Goal: Task Accomplishment & Management: Complete application form

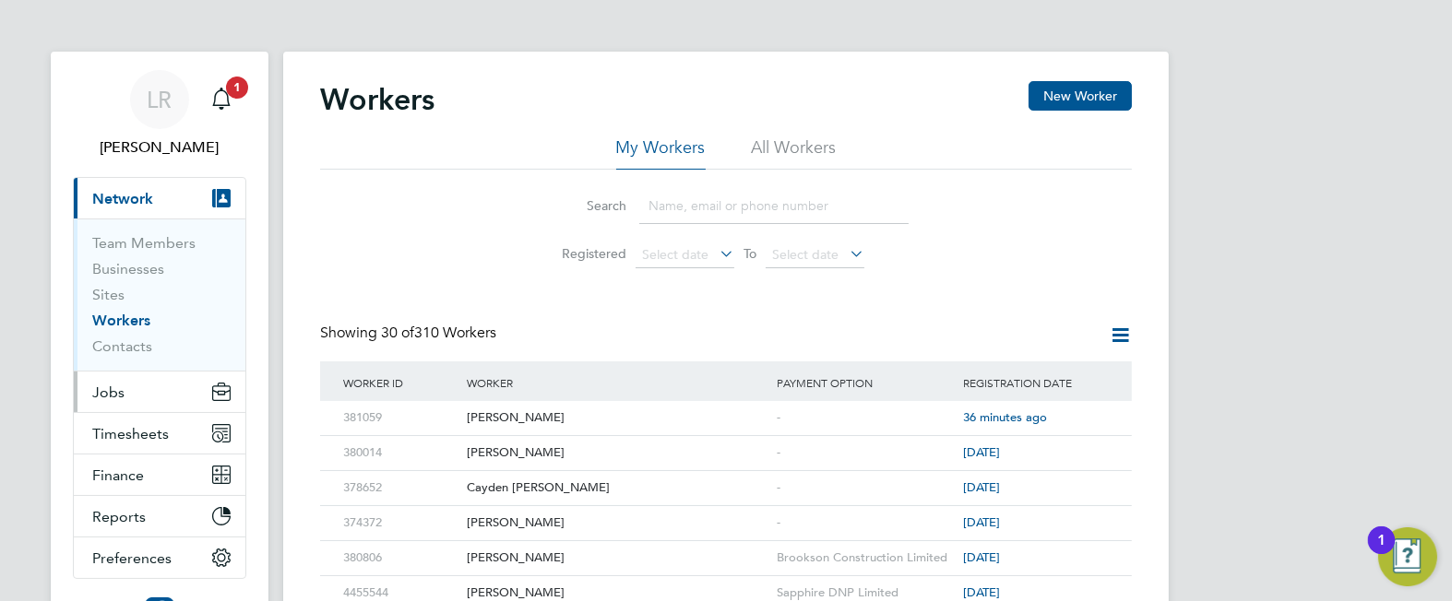
click at [138, 389] on button "Jobs" at bounding box center [160, 392] width 172 height 41
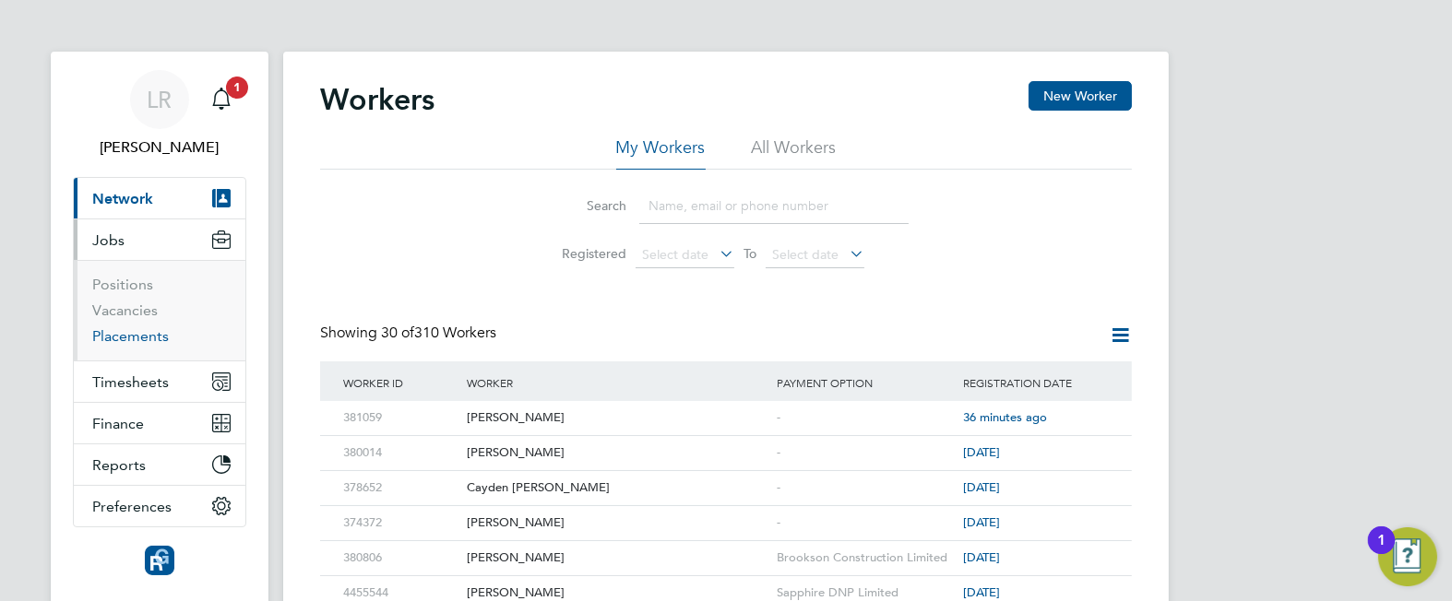
click at [120, 336] on link "Placements" at bounding box center [130, 336] width 77 height 18
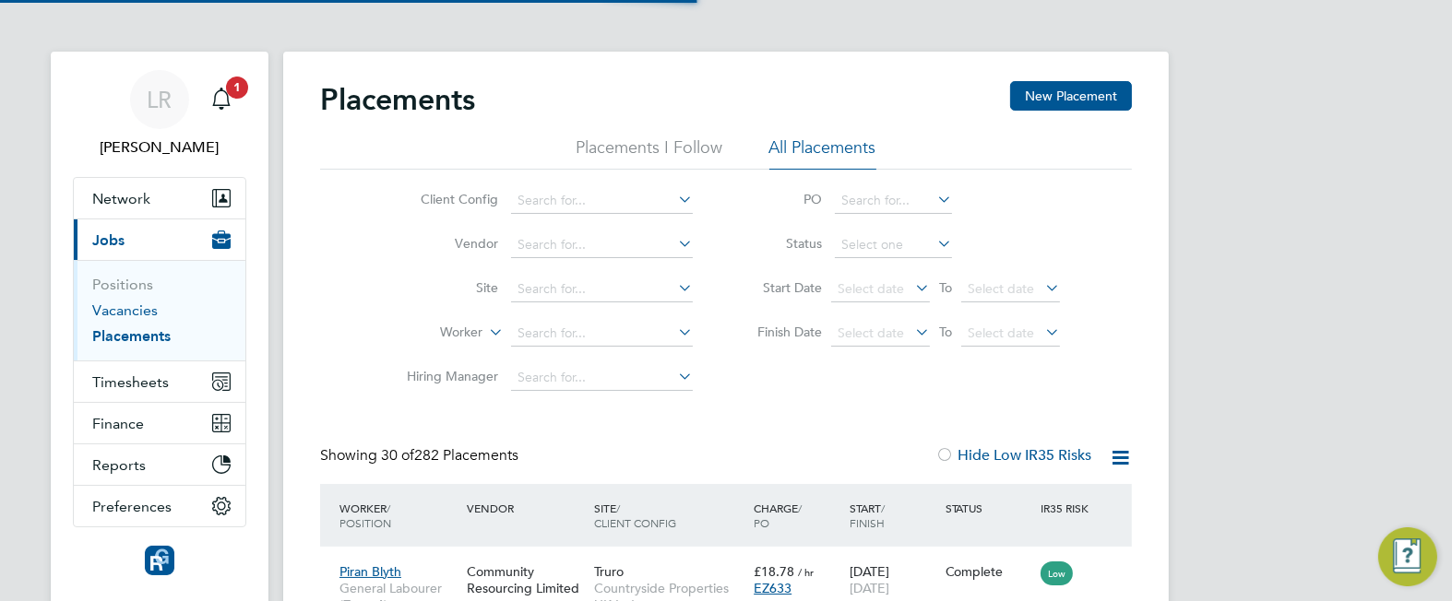
click at [115, 304] on link "Vacancies" at bounding box center [124, 311] width 65 height 18
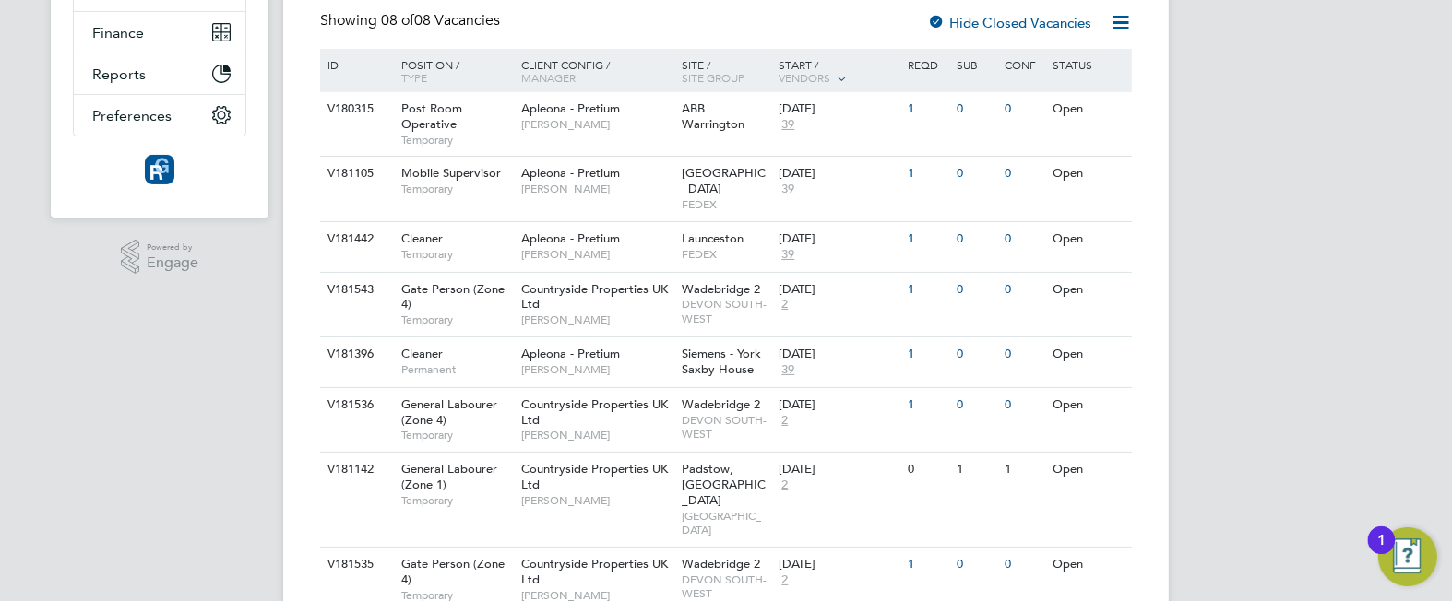
scroll to position [437, 0]
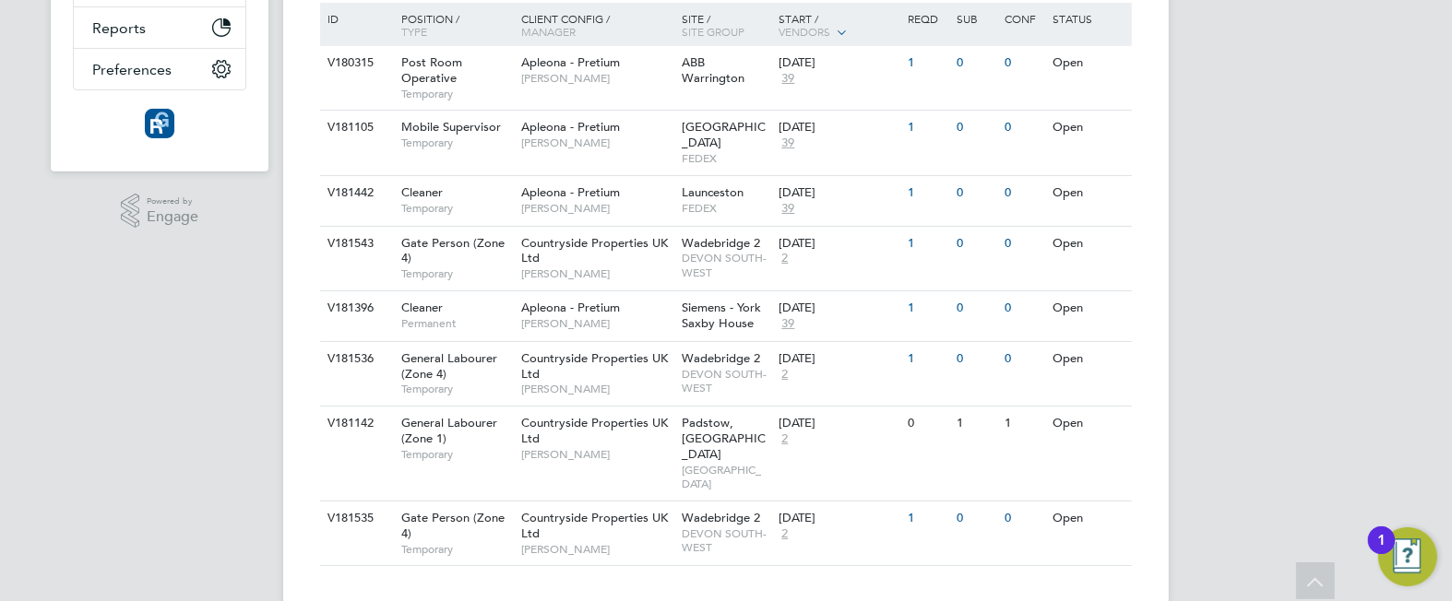
click at [1338, 362] on div "LR [PERSON_NAME] Notifications 1 Applications: Network Team Members Businesses …" at bounding box center [726, 98] width 1452 height 1070
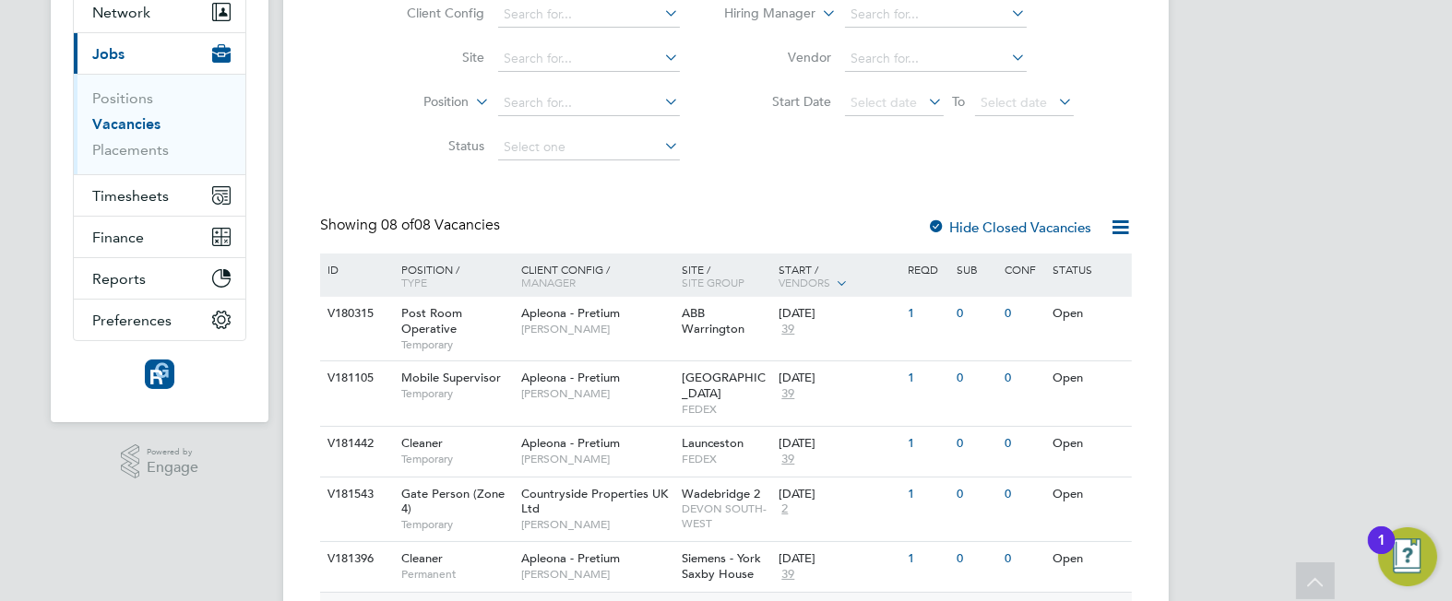
scroll to position [0, 0]
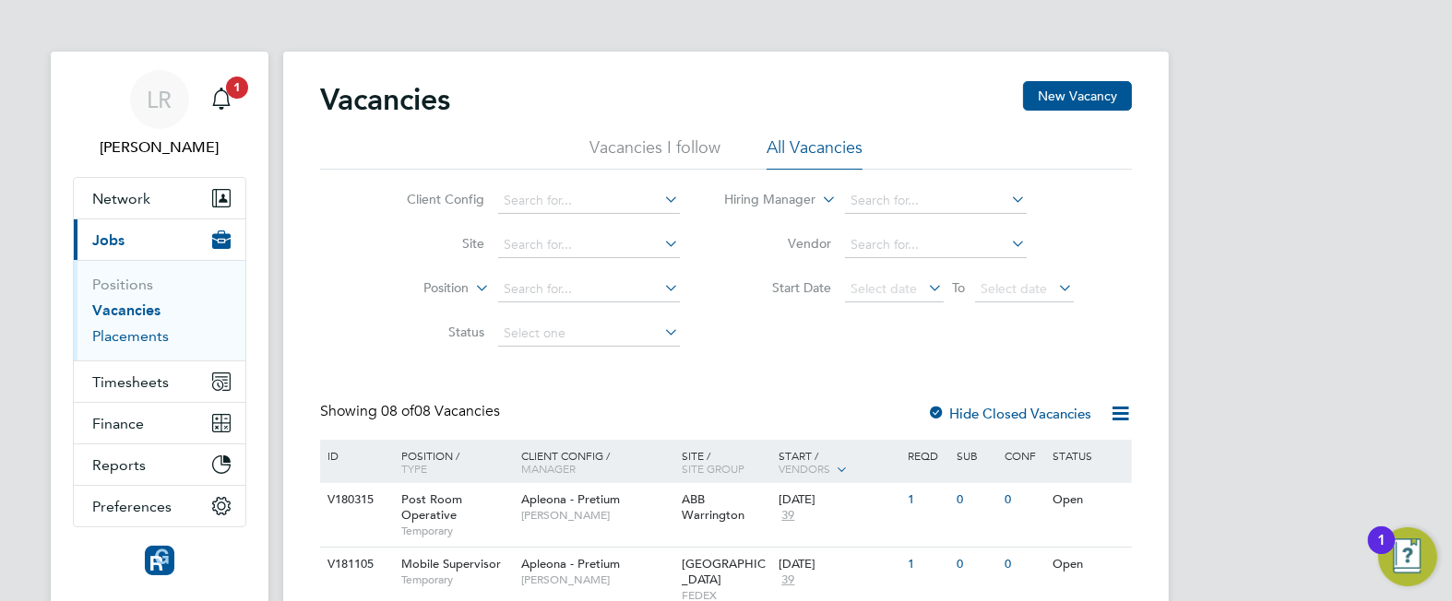
click at [110, 337] on link "Placements" at bounding box center [130, 336] width 77 height 18
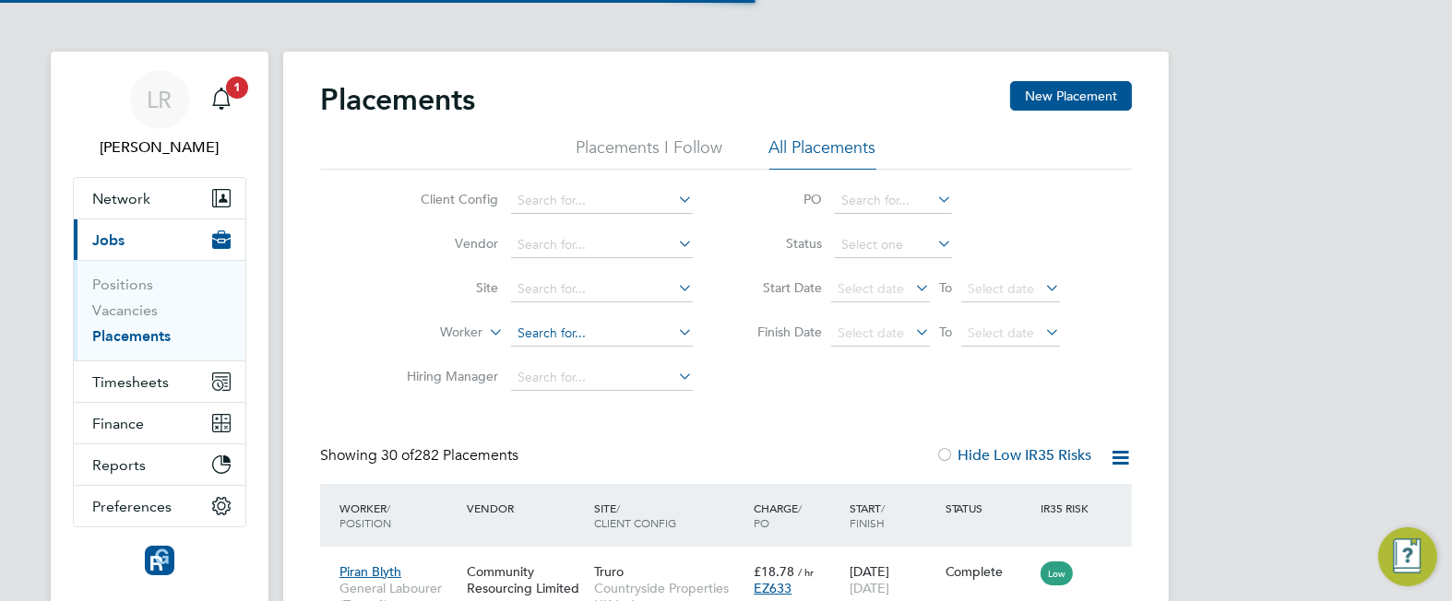
click at [572, 340] on input at bounding box center [602, 334] width 182 height 26
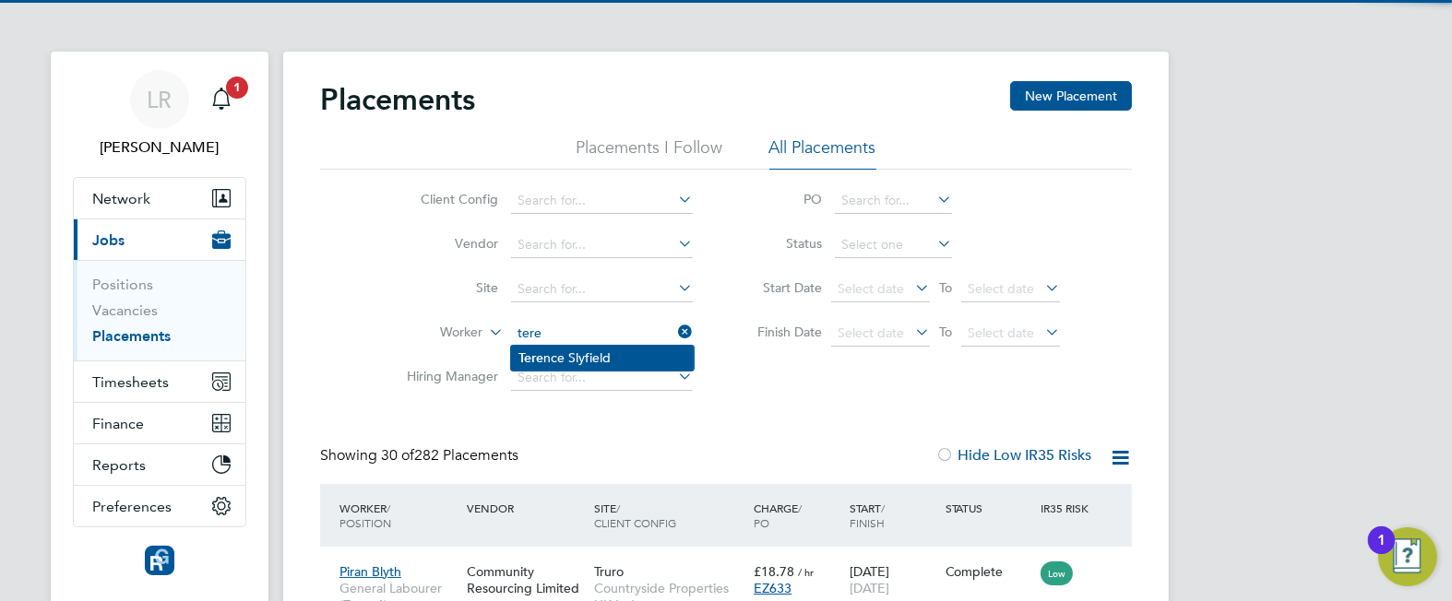
click at [563, 355] on li "Tere nce Slyfield" at bounding box center [602, 358] width 183 height 25
type input "[PERSON_NAME]"
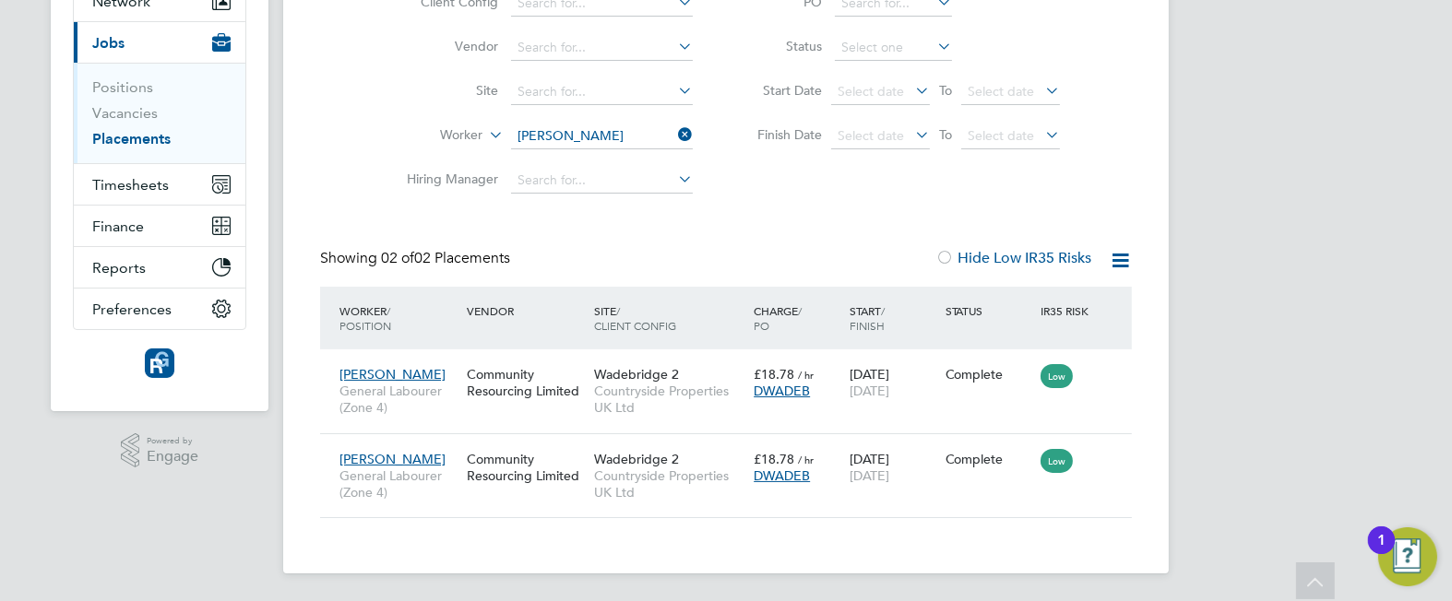
click at [1374, 154] on div "LR [PERSON_NAME] Notifications 1 Applications: Network Team Members Businesses …" at bounding box center [726, 203] width 1452 height 801
click at [1231, 325] on div "LR [PERSON_NAME] Notifications 1 Applications: Network Team Members Businesses …" at bounding box center [726, 203] width 1452 height 801
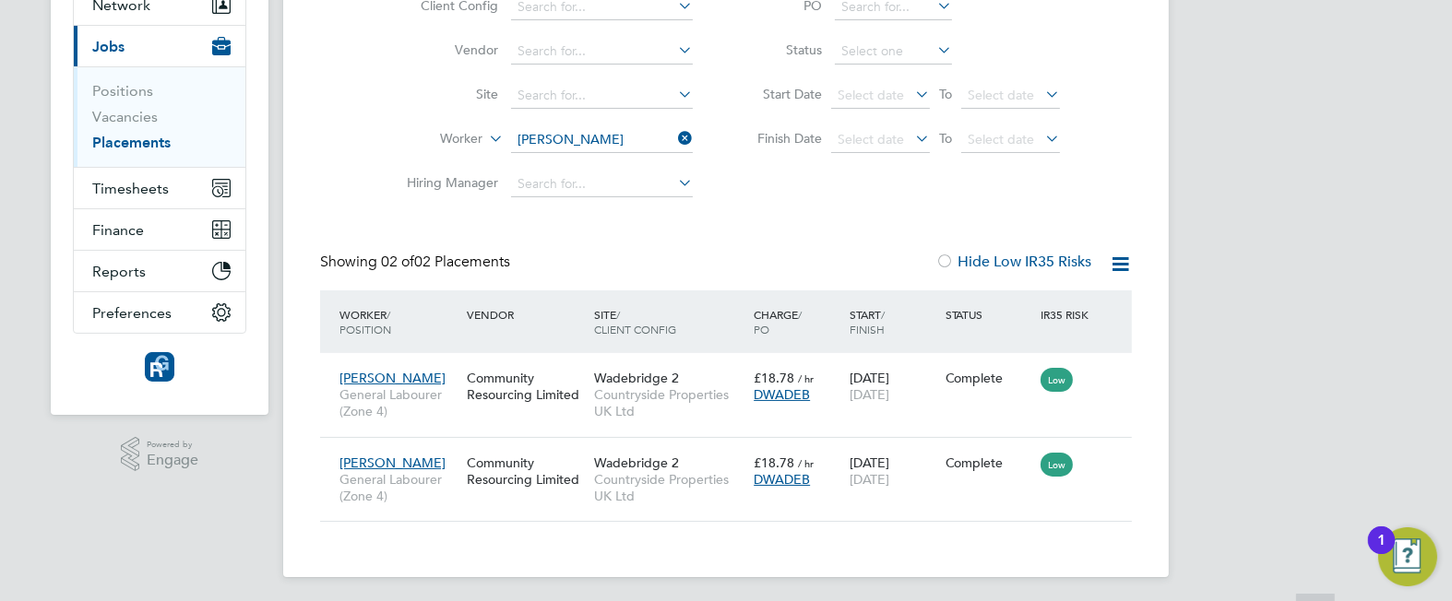
scroll to position [196, 0]
click at [674, 129] on icon at bounding box center [674, 136] width 0 height 26
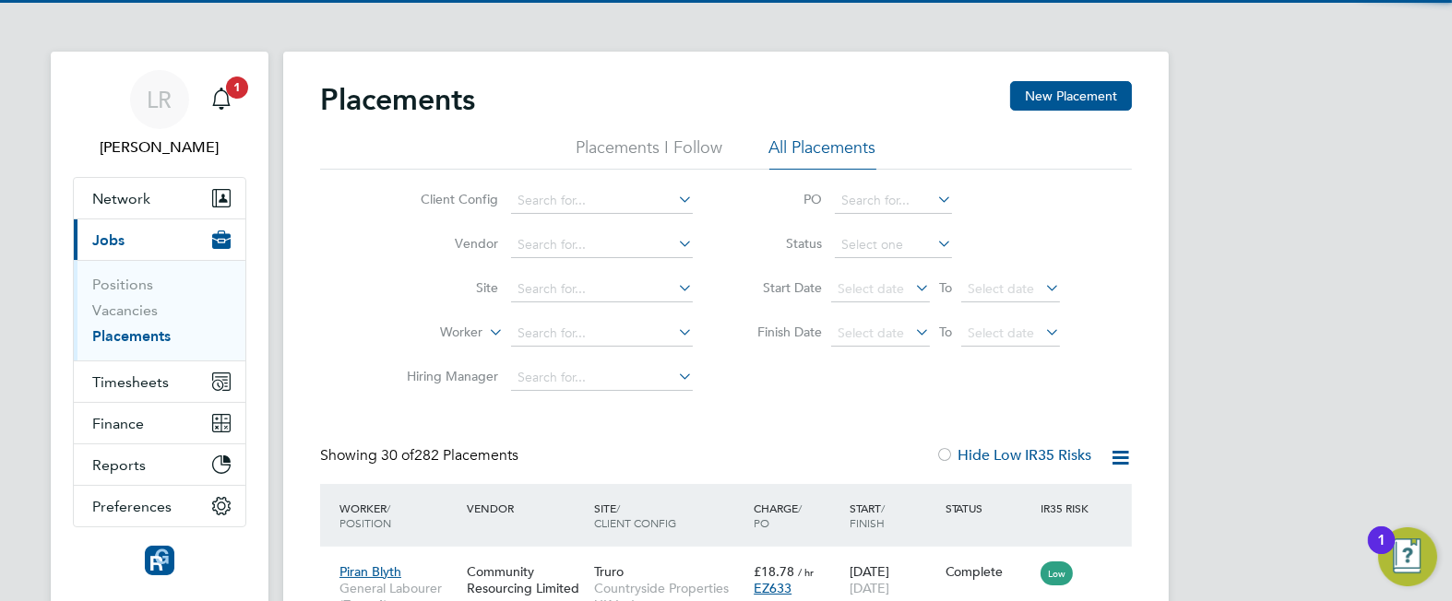
scroll to position [69, 160]
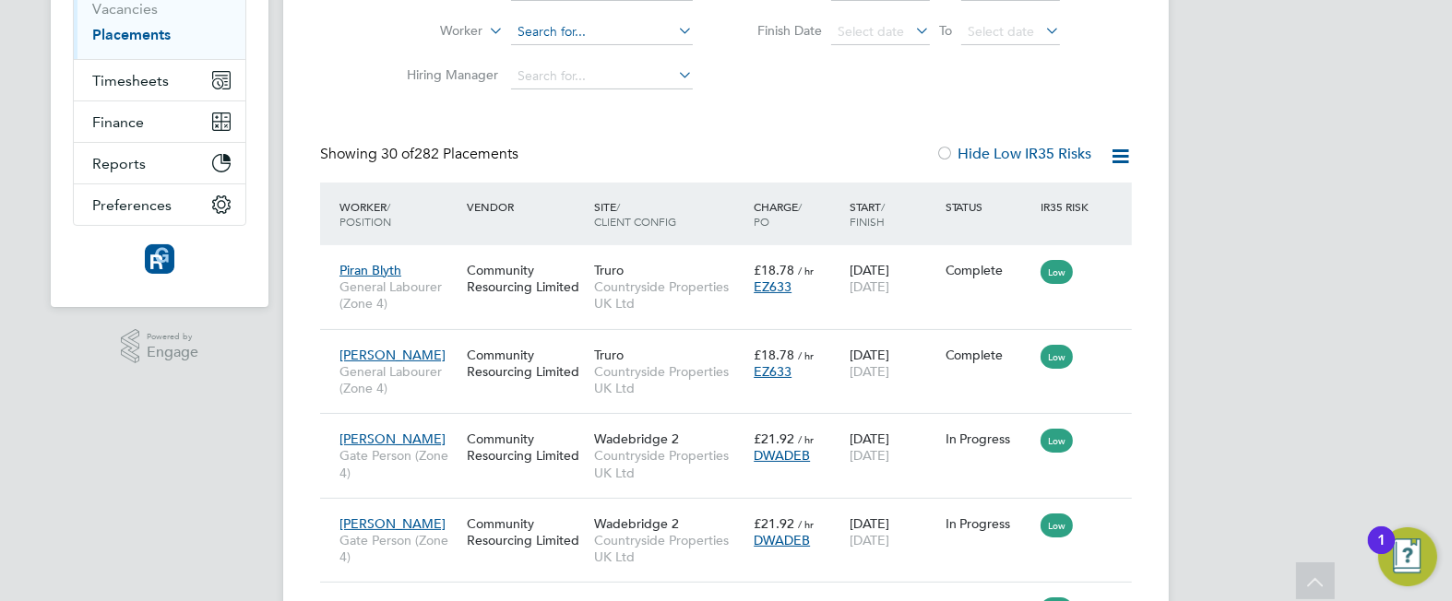
click at [588, 28] on input at bounding box center [602, 32] width 182 height 26
type input "g"
type input "j"
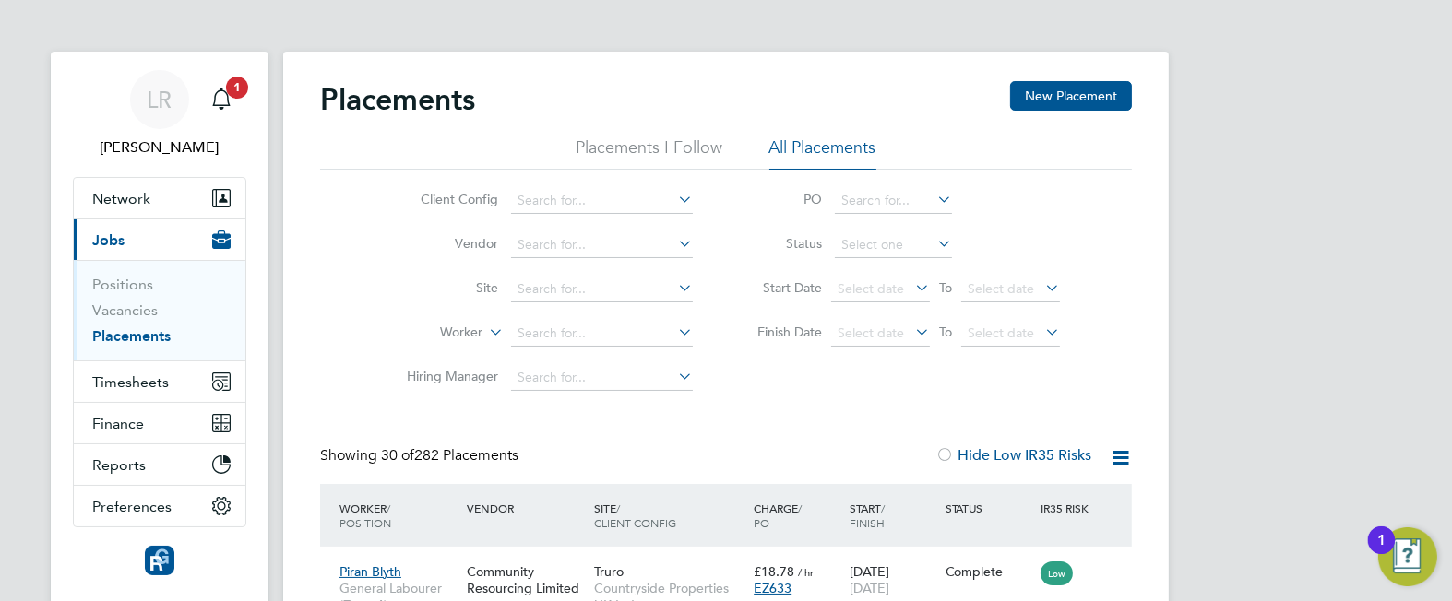
click at [120, 329] on link "Placements" at bounding box center [131, 336] width 78 height 18
click at [593, 329] on input at bounding box center [602, 334] width 182 height 26
click at [586, 361] on li "Teren [PERSON_NAME]" at bounding box center [602, 358] width 183 height 25
type input "[PERSON_NAME]"
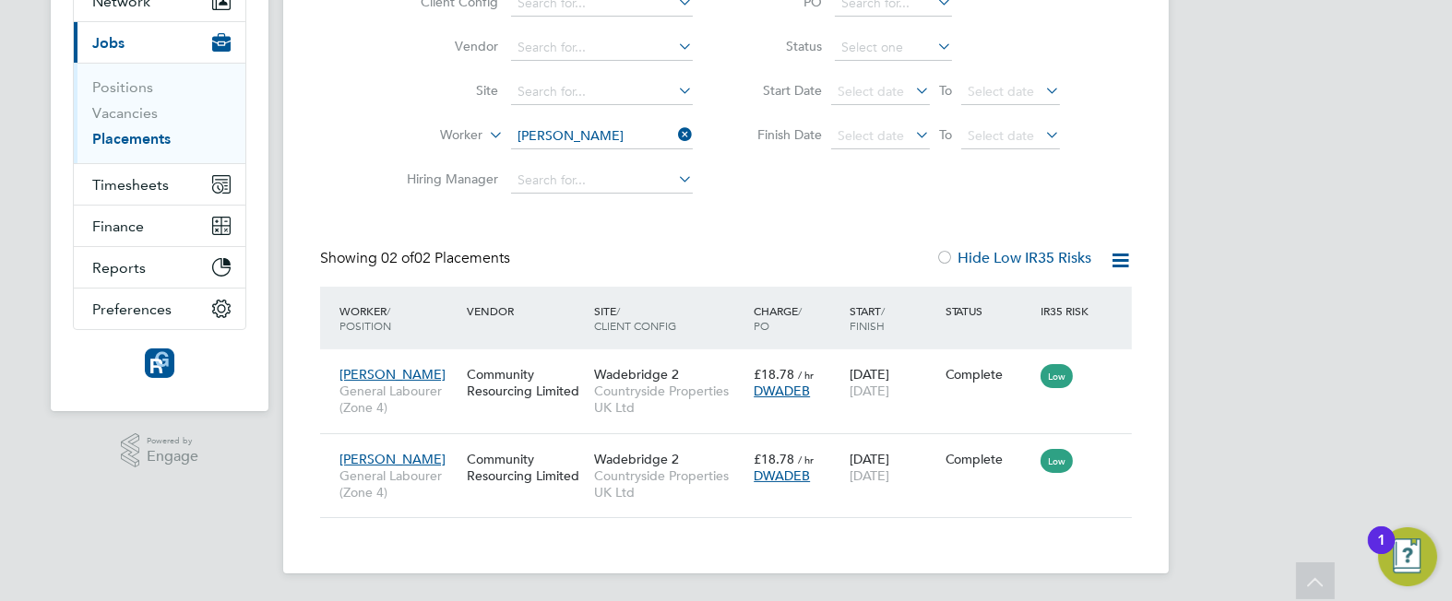
click at [674, 133] on icon at bounding box center [674, 135] width 0 height 26
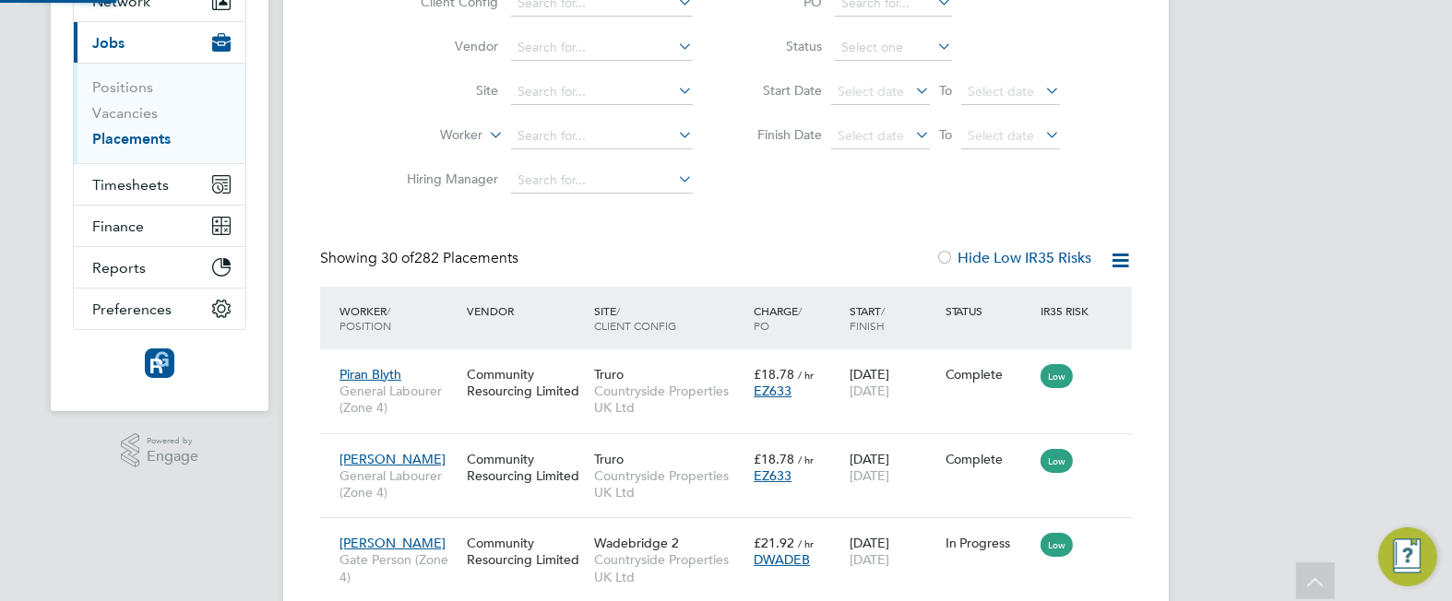
scroll to position [9, 9]
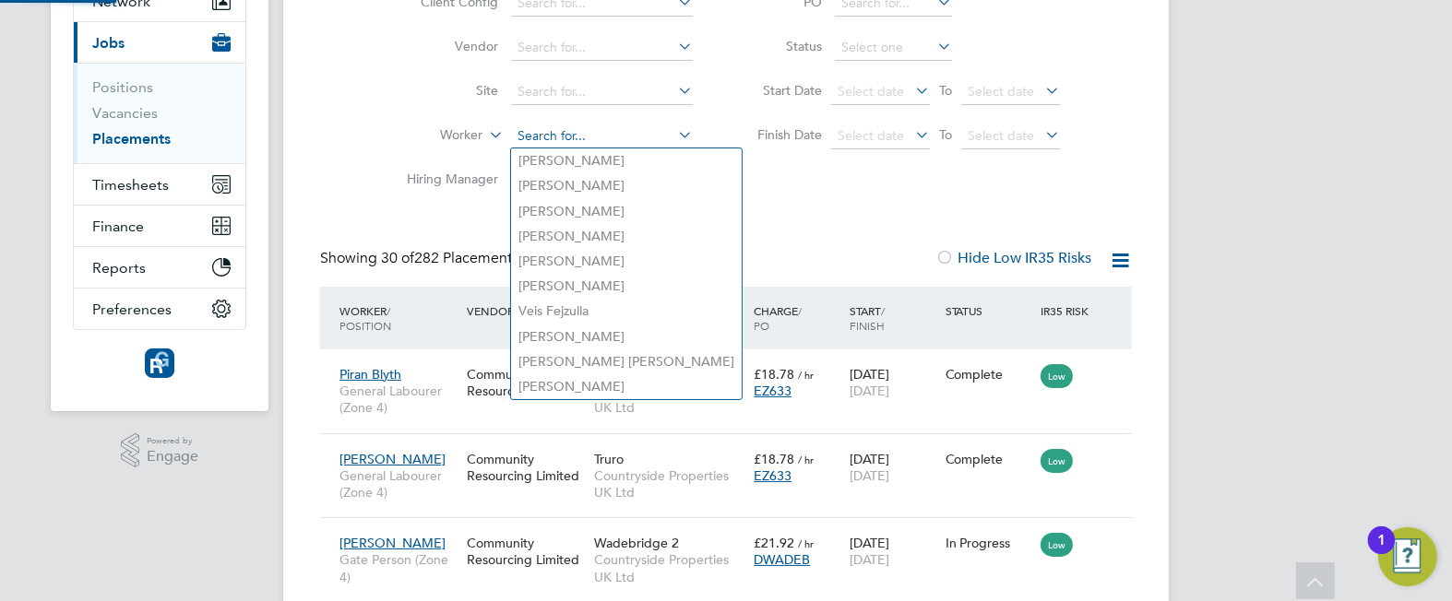
click at [611, 134] on input at bounding box center [602, 137] width 182 height 26
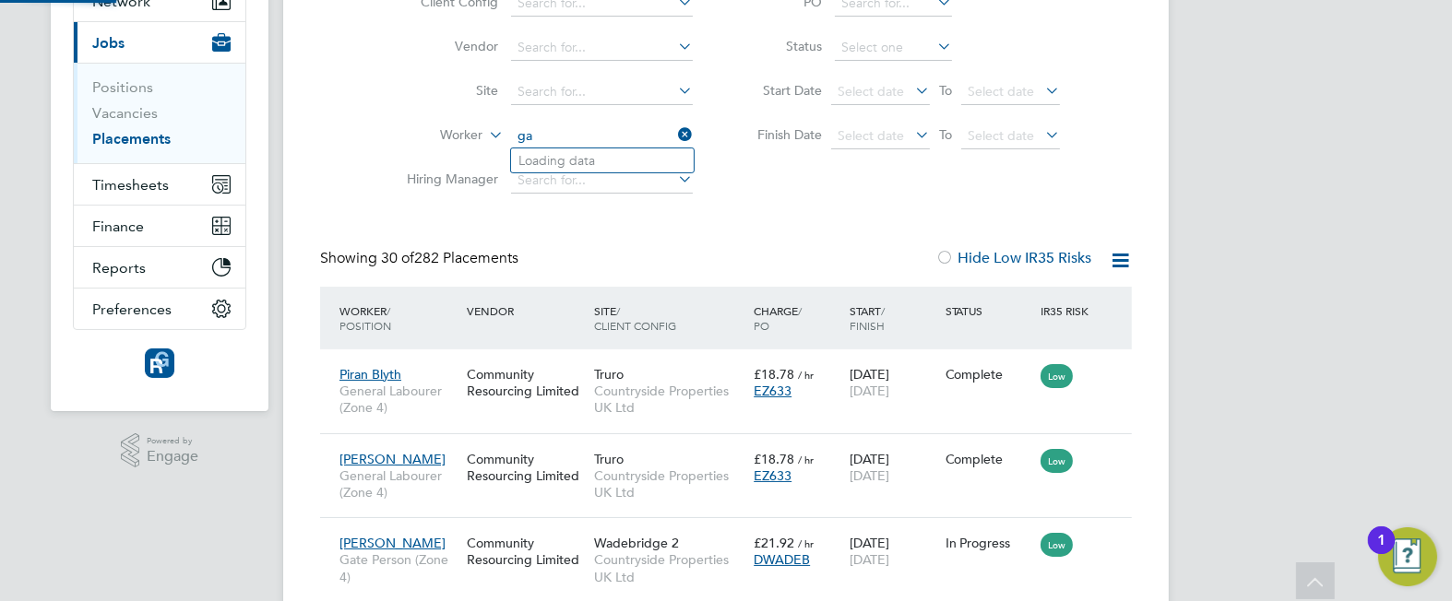
type input "g"
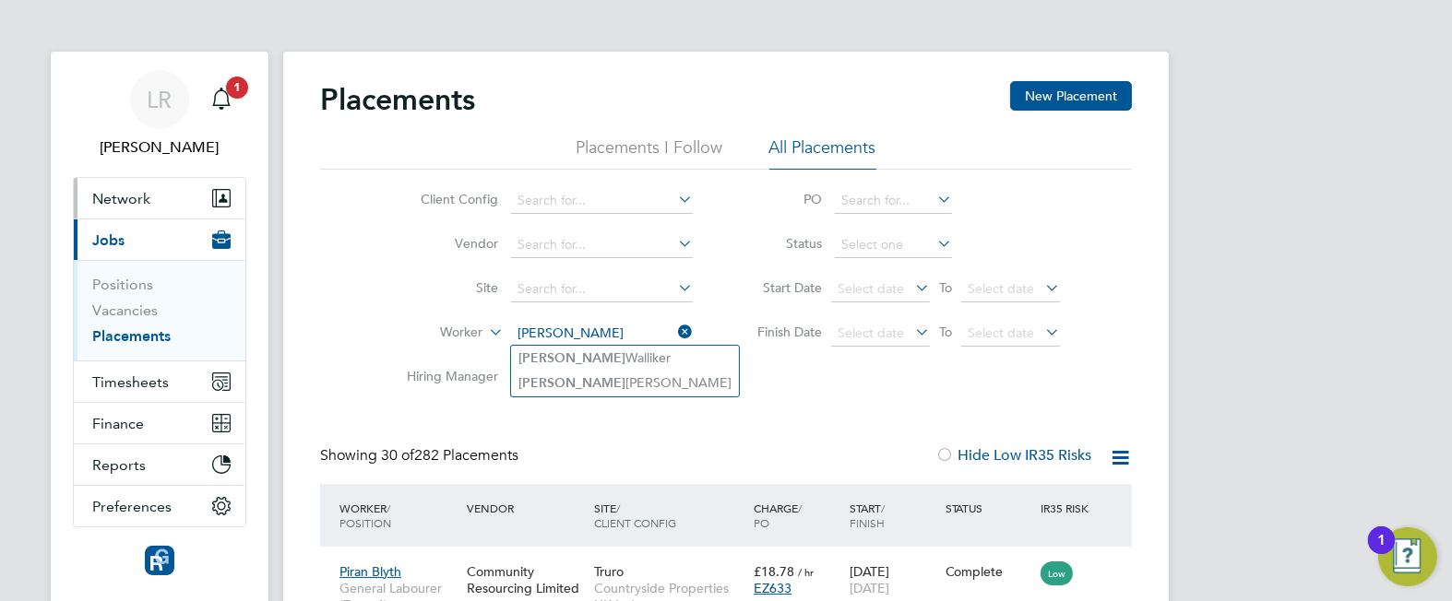
type input "[PERSON_NAME]"
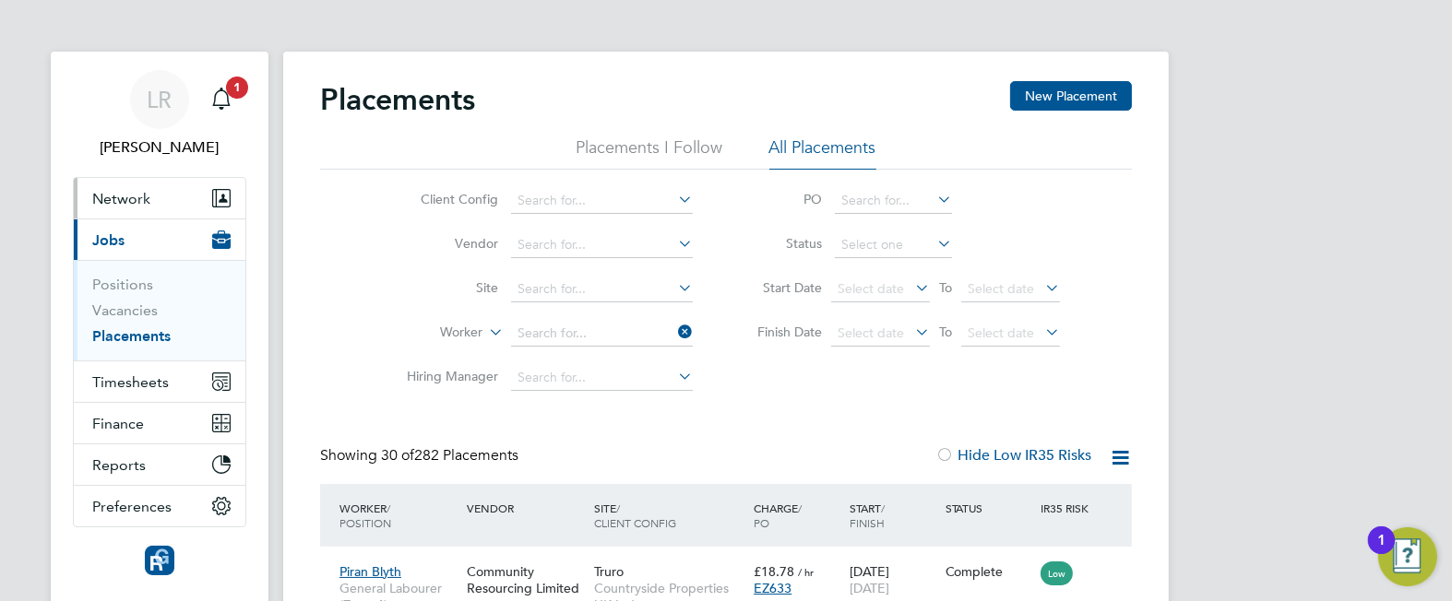
click at [129, 201] on span "Network" at bounding box center [121, 199] width 58 height 18
click at [144, 187] on button "Network" at bounding box center [160, 198] width 172 height 41
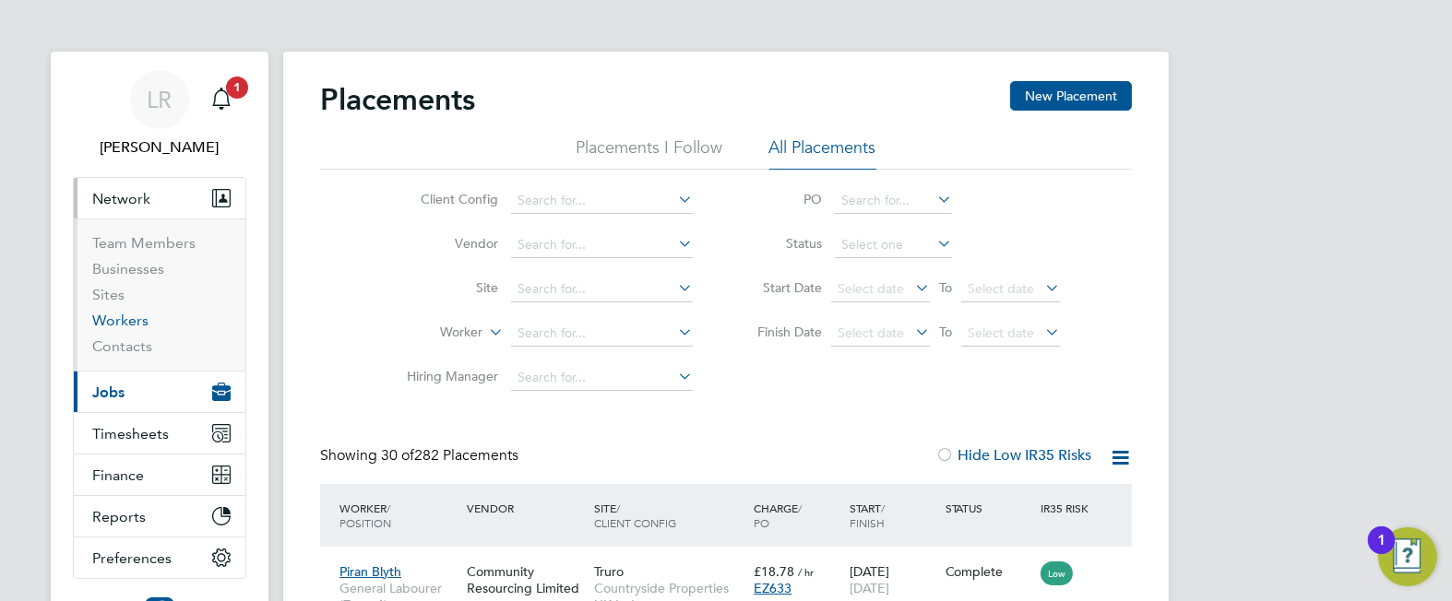
click at [115, 316] on link "Workers" at bounding box center [120, 321] width 56 height 18
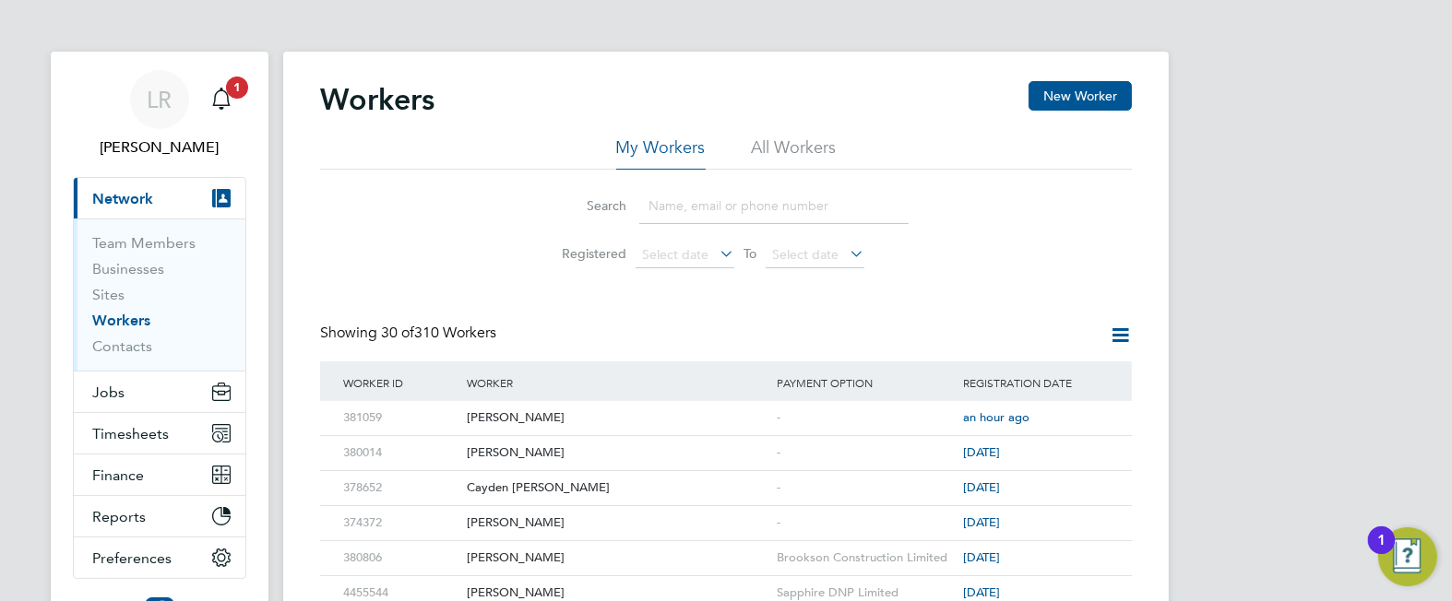
click at [729, 201] on input at bounding box center [773, 206] width 269 height 36
paste input "[EMAIL_ADDRESS][DOMAIN_NAME]"
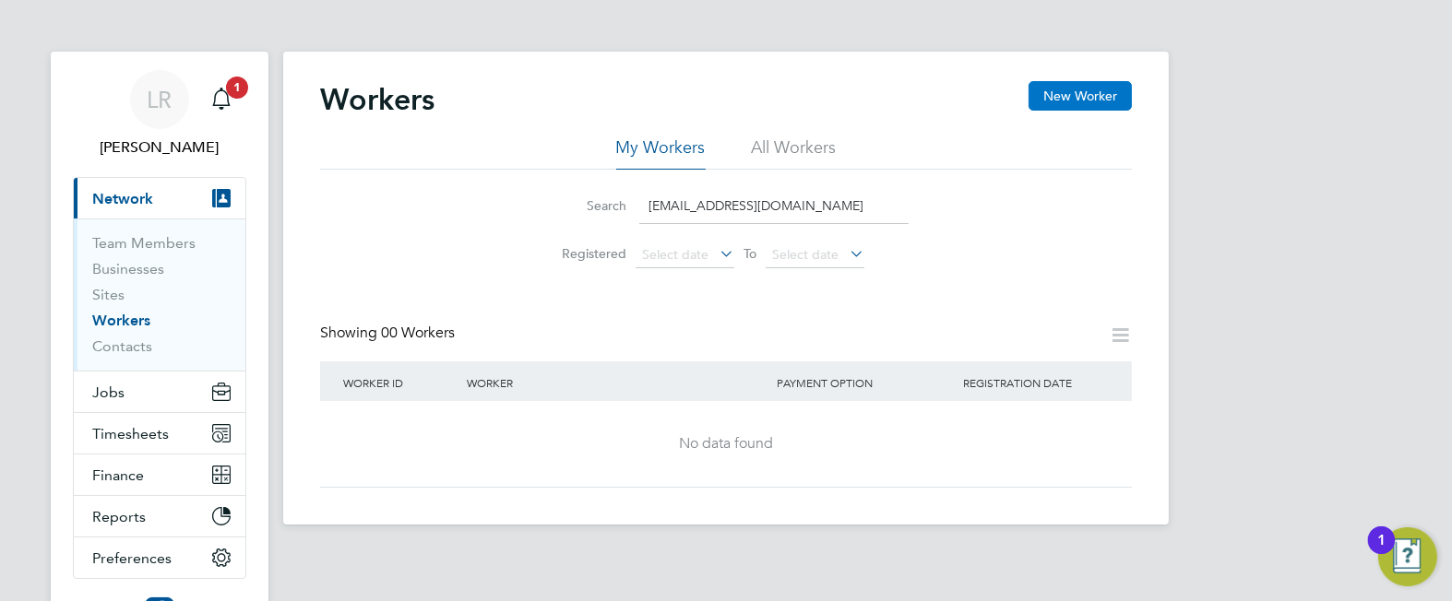
type input "[EMAIL_ADDRESS][DOMAIN_NAME]"
click at [1054, 99] on button "New Worker" at bounding box center [1079, 96] width 103 height 30
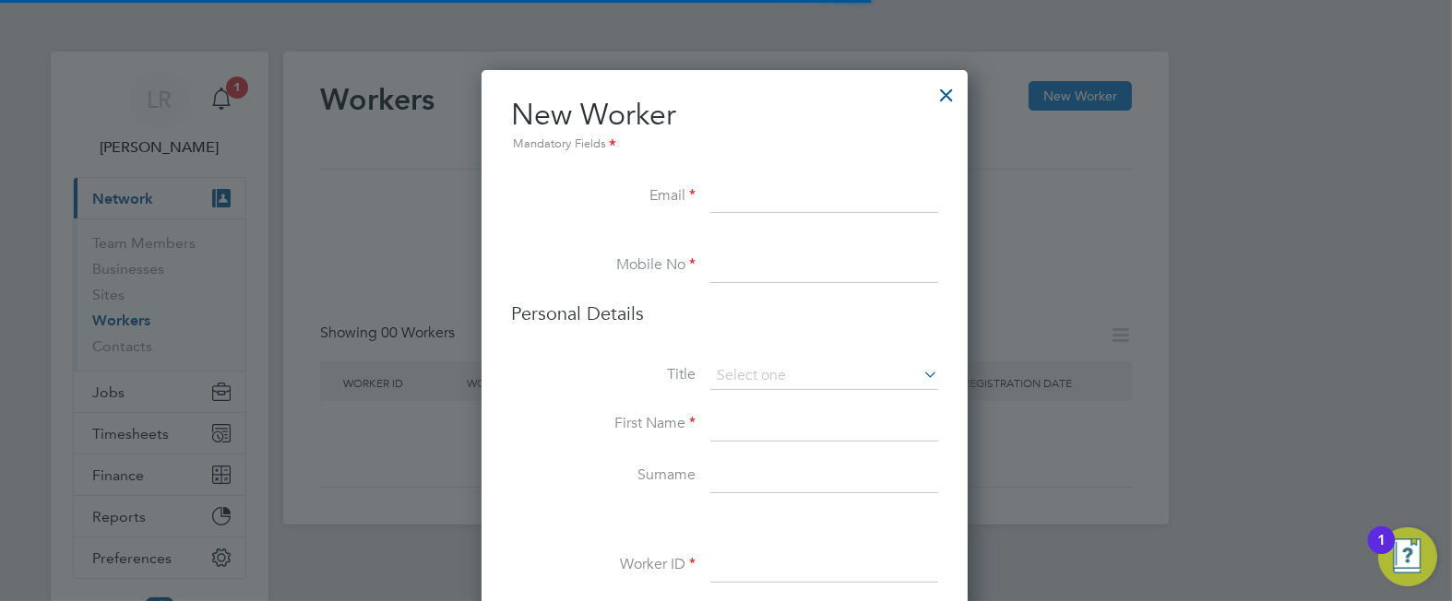
scroll to position [1557, 489]
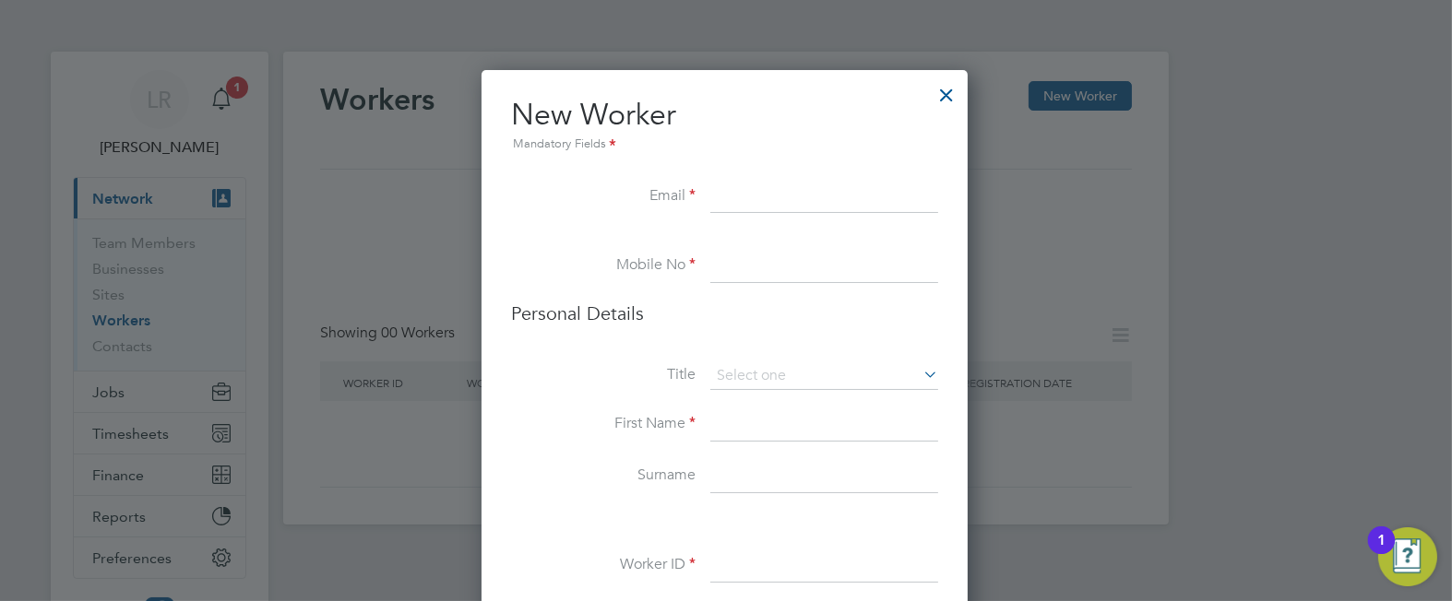
click at [756, 187] on input at bounding box center [824, 197] width 228 height 33
paste input "[EMAIL_ADDRESS][DOMAIN_NAME]"
click at [729, 266] on input at bounding box center [824, 266] width 228 height 33
click at [749, 189] on input "[EMAIL_ADDRESS][DOMAIN_NAME]" at bounding box center [824, 197] width 228 height 33
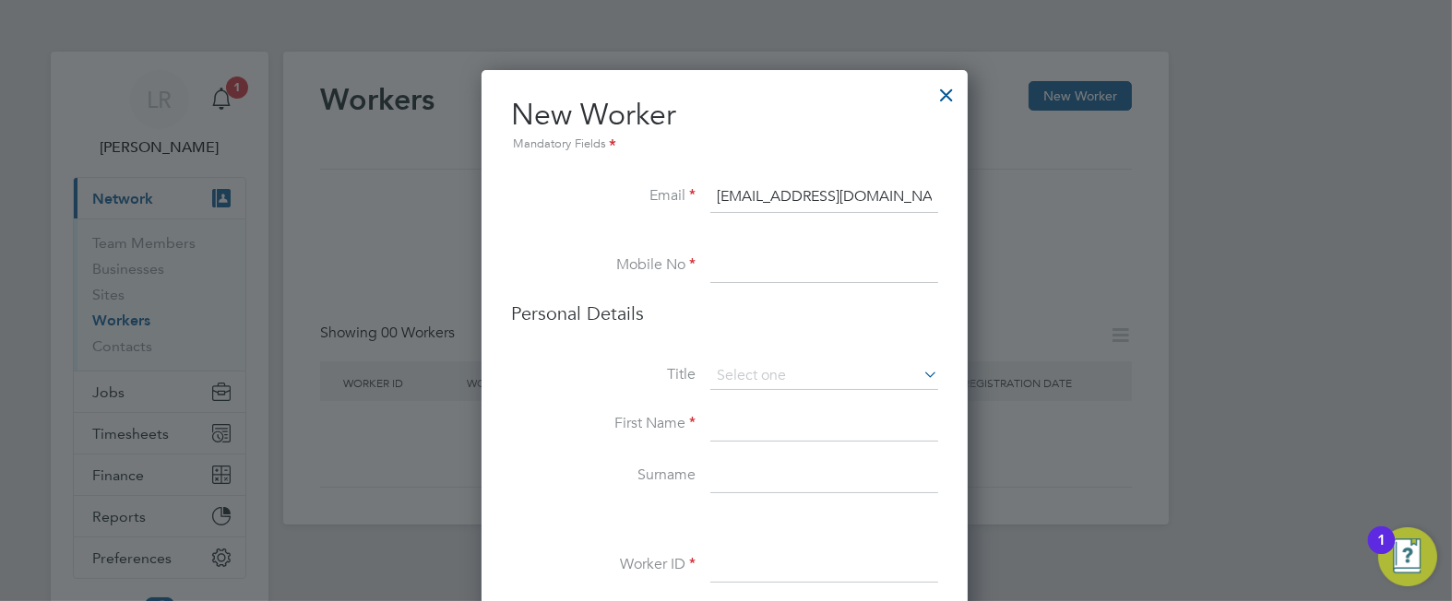
type input "[EMAIL_ADDRESS][DOMAIN_NAME]"
click at [736, 294] on li "Mobile No" at bounding box center [724, 276] width 427 height 52
click at [767, 272] on input at bounding box center [824, 266] width 228 height 33
paste input "07377655679"
type input "07377655679"
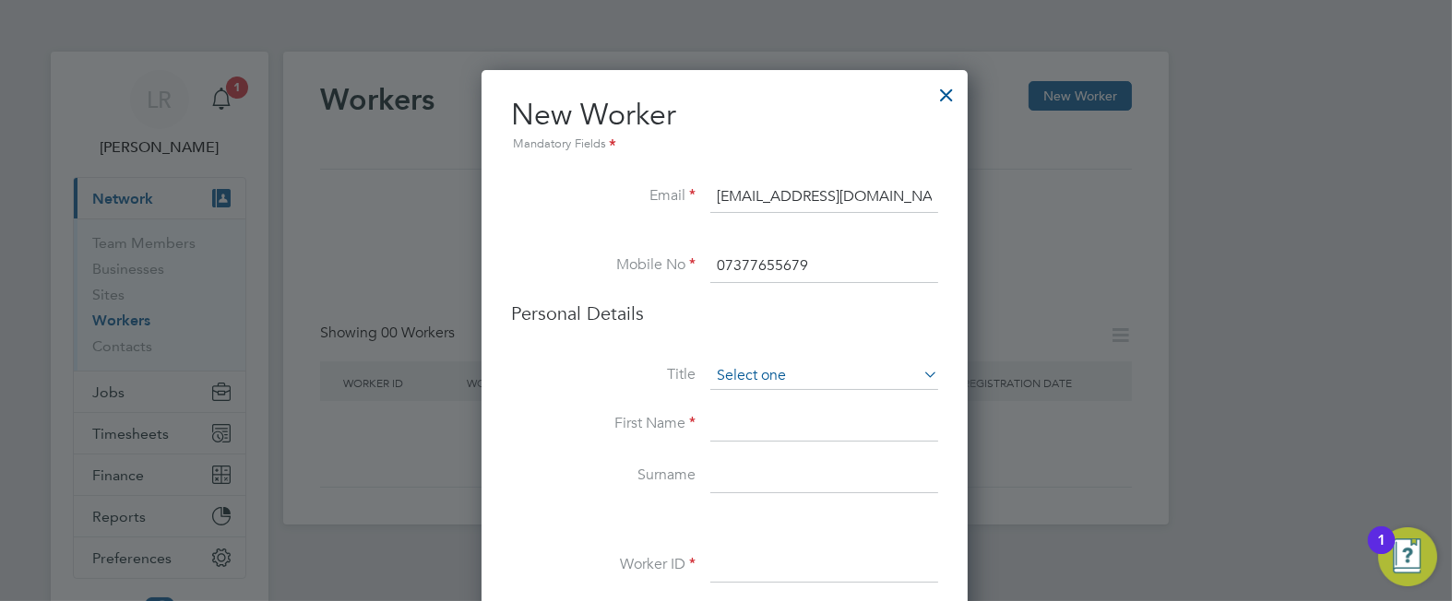
click at [742, 382] on input at bounding box center [824, 376] width 228 height 28
click at [730, 402] on li "Mr" at bounding box center [824, 402] width 229 height 24
type input "Mr"
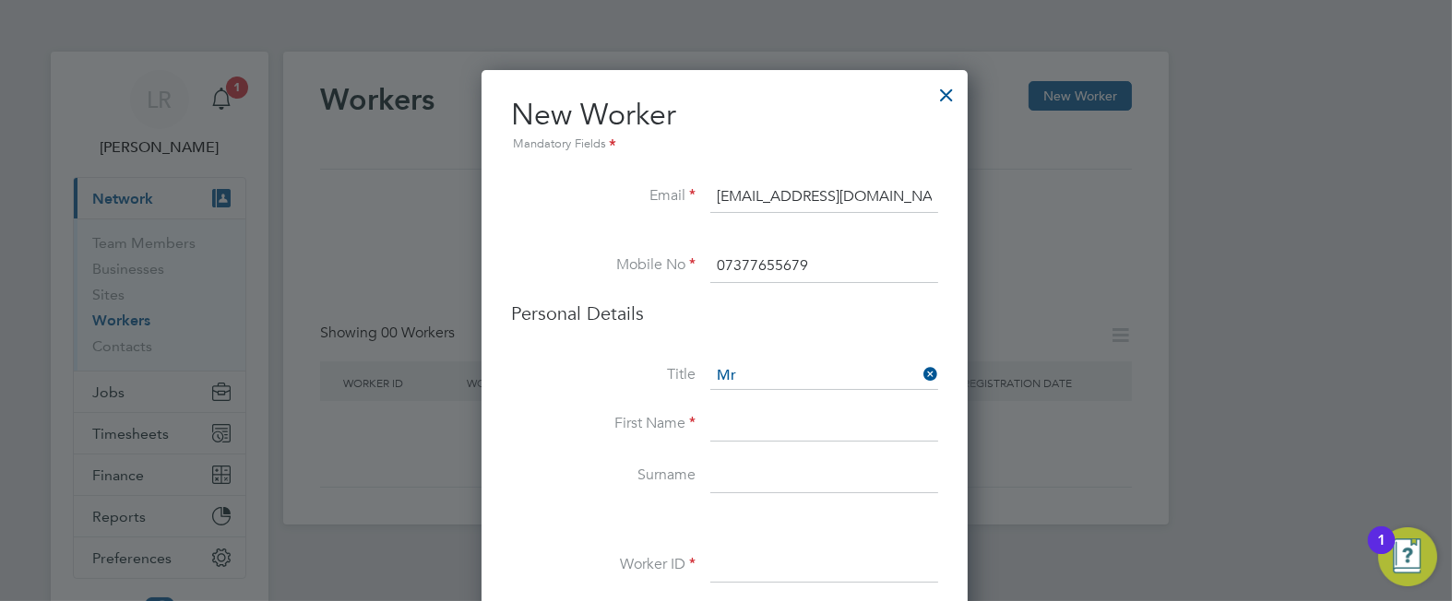
click at [730, 424] on input at bounding box center [824, 425] width 228 height 33
type input "[PERSON_NAME]"
click at [724, 476] on input at bounding box center [824, 476] width 228 height 33
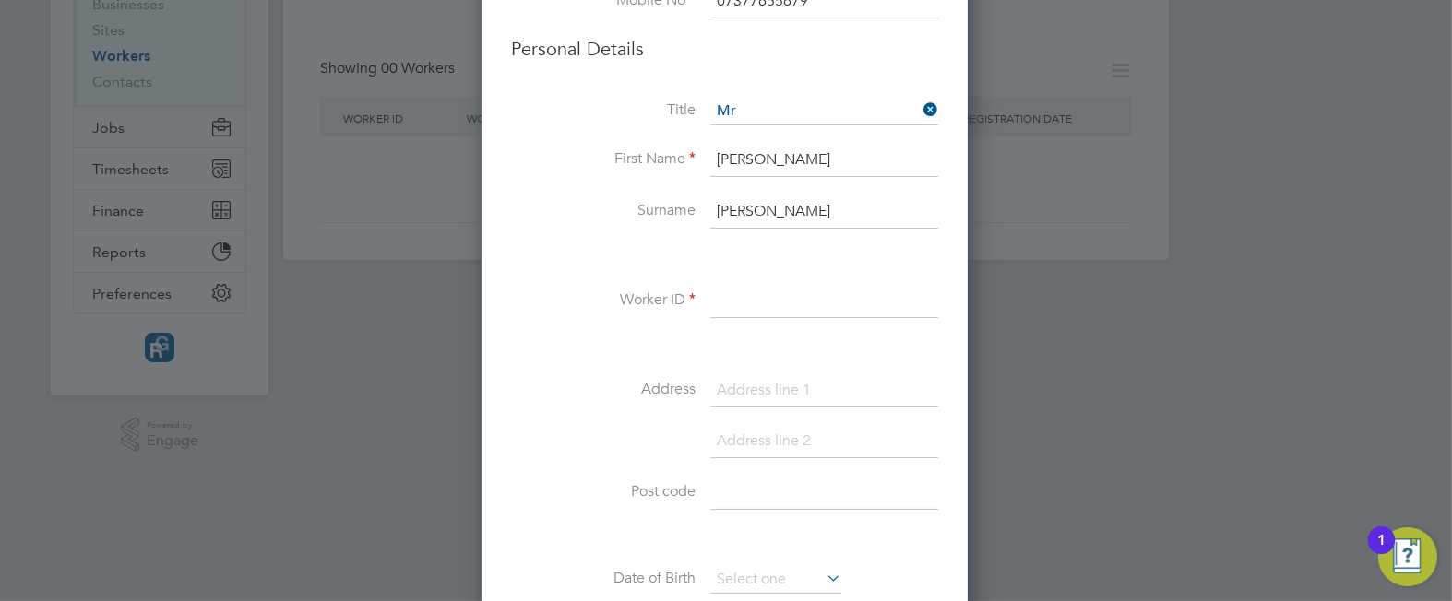
scroll to position [266, 0]
type input "[PERSON_NAME]"
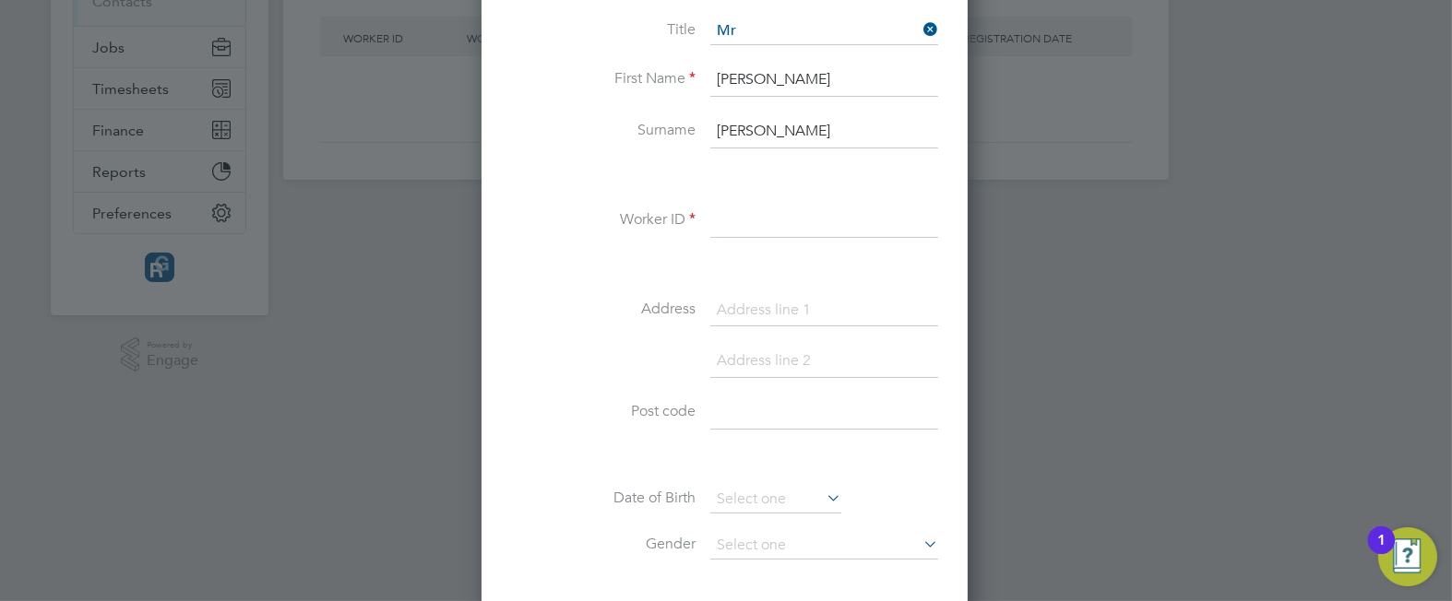
scroll to position [350, 0]
click at [765, 295] on input at bounding box center [824, 305] width 228 height 33
paste input "The Caravan [GEOGRAPHIC_DATA] [GEOGRAPHIC_DATA] [GEOGRAPHIC_DATA] PL35 0HP"
drag, startPoint x: 867, startPoint y: 300, endPoint x: 981, endPoint y: 303, distance: 114.4
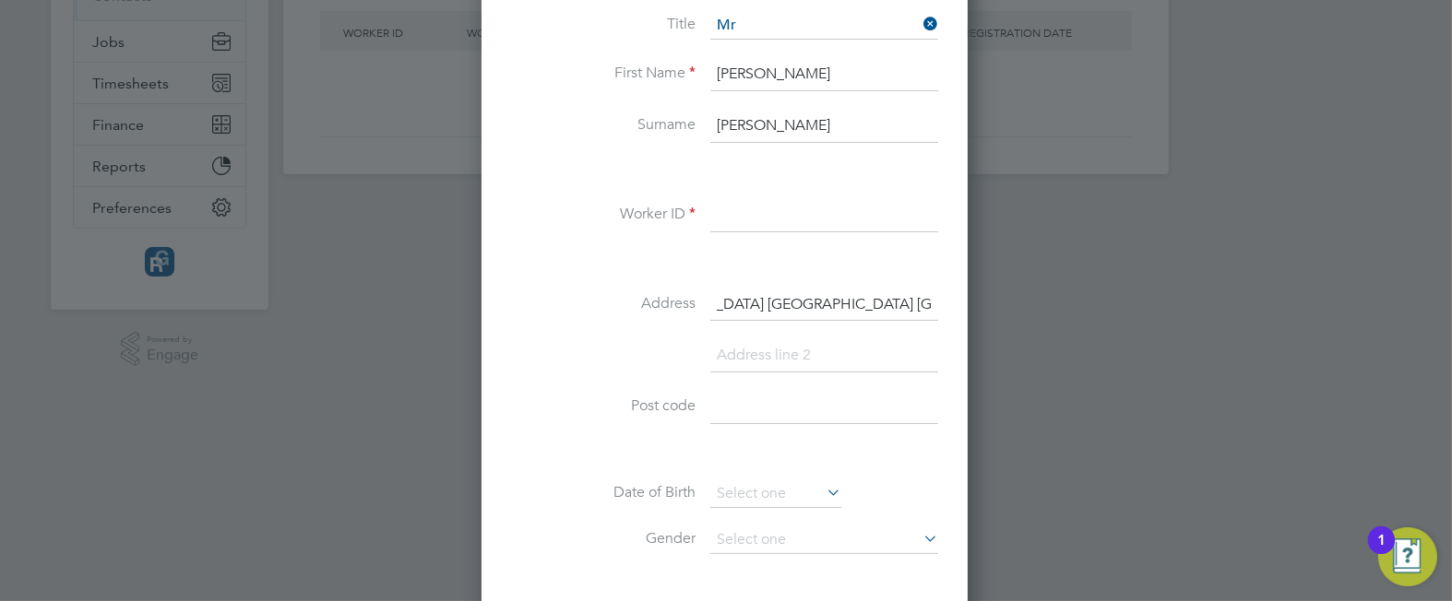
type input "The Caravan [GEOGRAPHIC_DATA] [GEOGRAPHIC_DATA] [GEOGRAPHIC_DATA]"
click at [729, 415] on input at bounding box center [824, 407] width 228 height 33
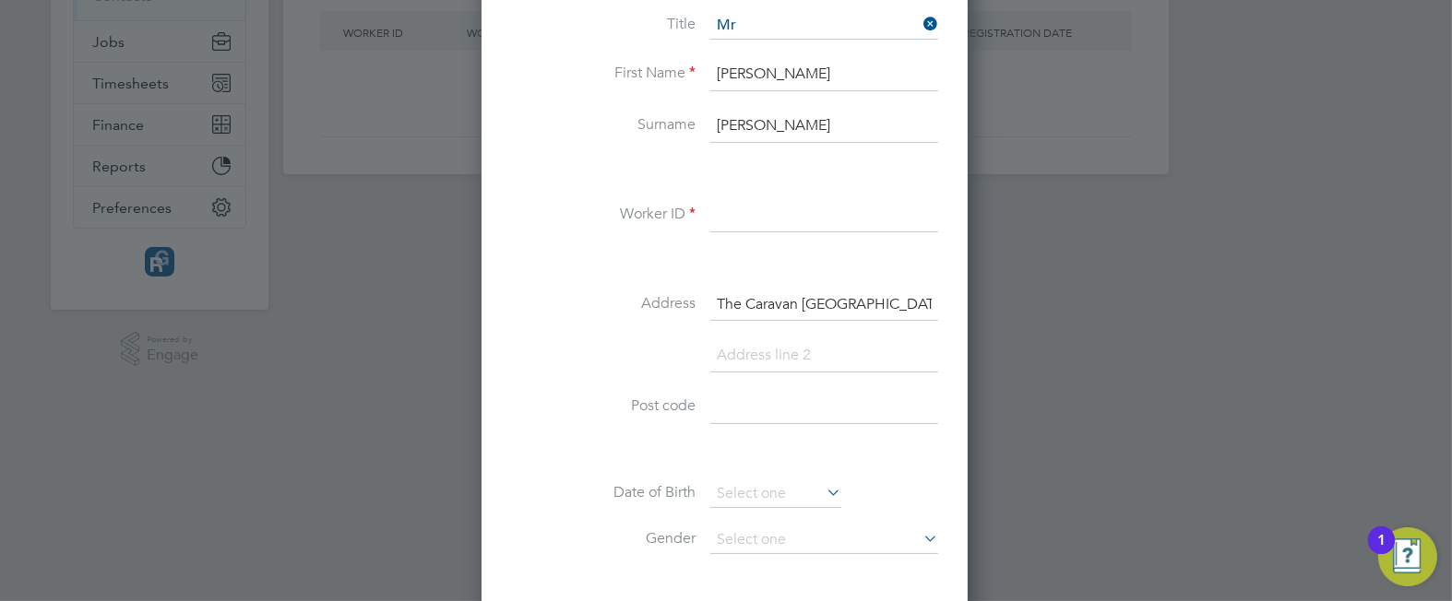
paste input "PL35 0HP"
type input "PL35 0HP"
click at [747, 299] on input "The Caravan [GEOGRAPHIC_DATA] [GEOGRAPHIC_DATA] [GEOGRAPHIC_DATA]" at bounding box center [824, 305] width 228 height 33
drag, startPoint x: 868, startPoint y: 302, endPoint x: 948, endPoint y: 300, distance: 80.3
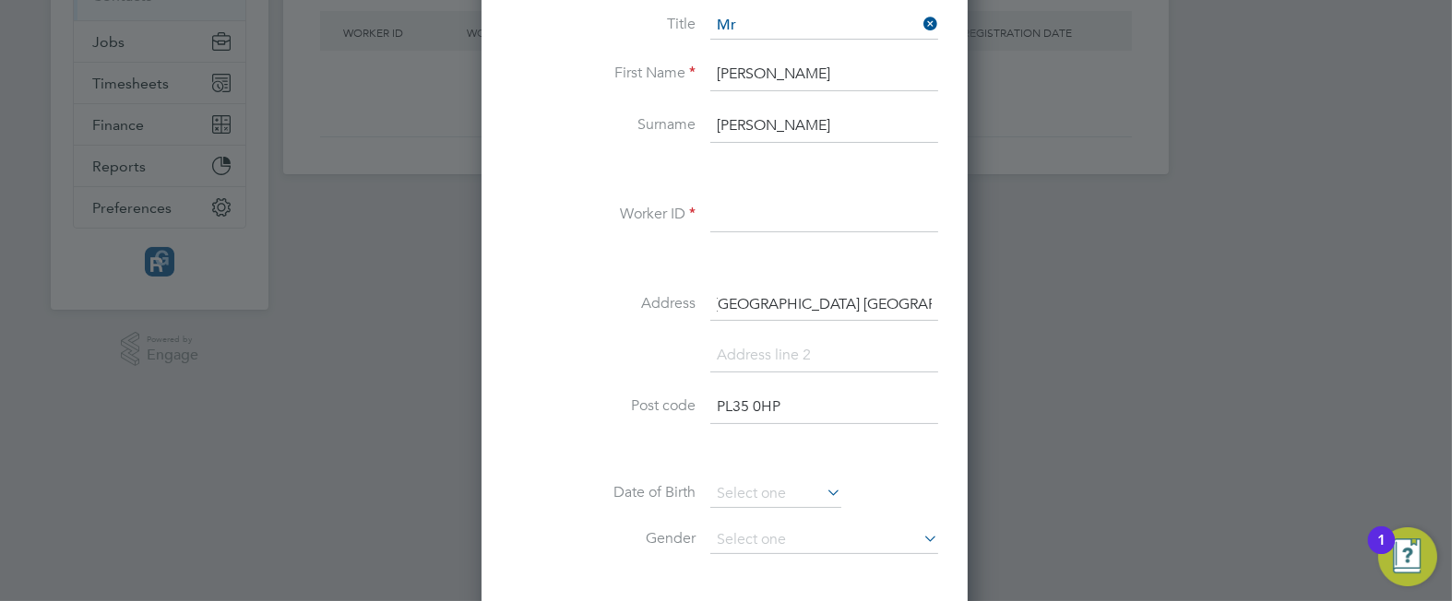
click at [948, 300] on div "New Worker Mandatory Fields Email [EMAIL_ADDRESS][DOMAIN_NAME] Mobile No 073776…" at bounding box center [724, 499] width 486 height 1559
type input "The Caravan Helsett Farm [GEOGRAPHIC_DATA]"
click at [790, 362] on input at bounding box center [824, 355] width 228 height 33
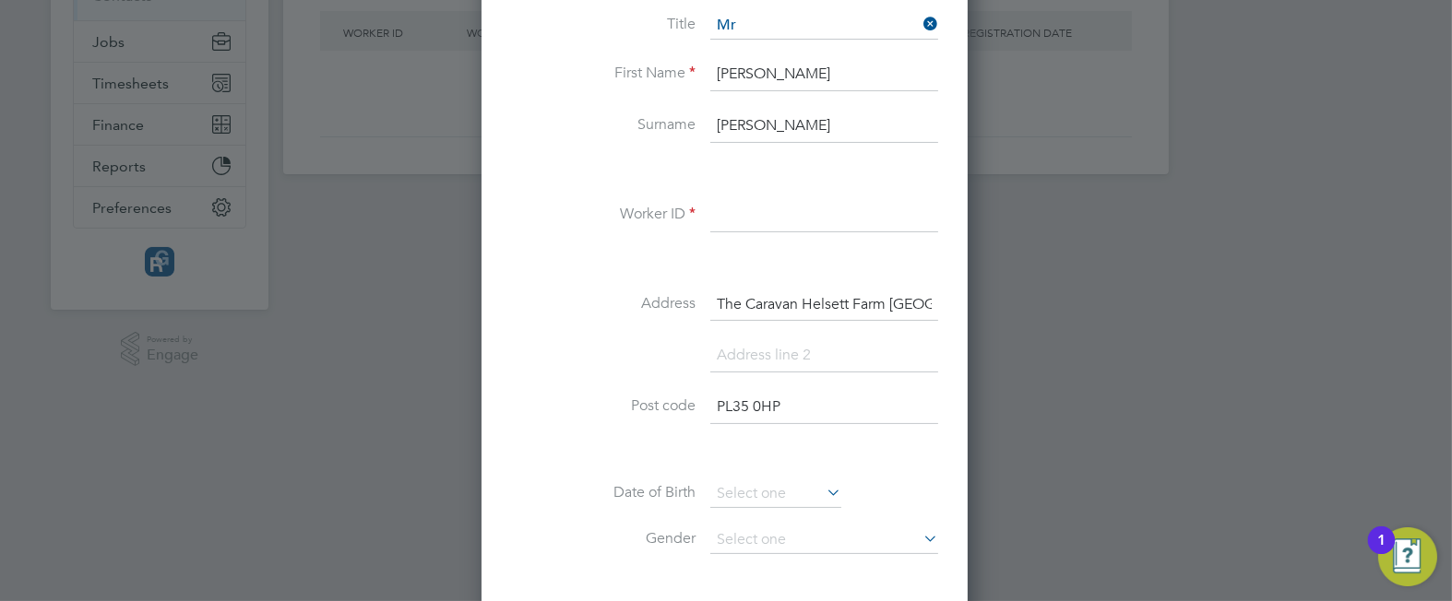
paste input "[GEOGRAPHIC_DATA]"
type input "[GEOGRAPHIC_DATA]"
click at [756, 214] on input at bounding box center [824, 215] width 228 height 33
paste input "366007"
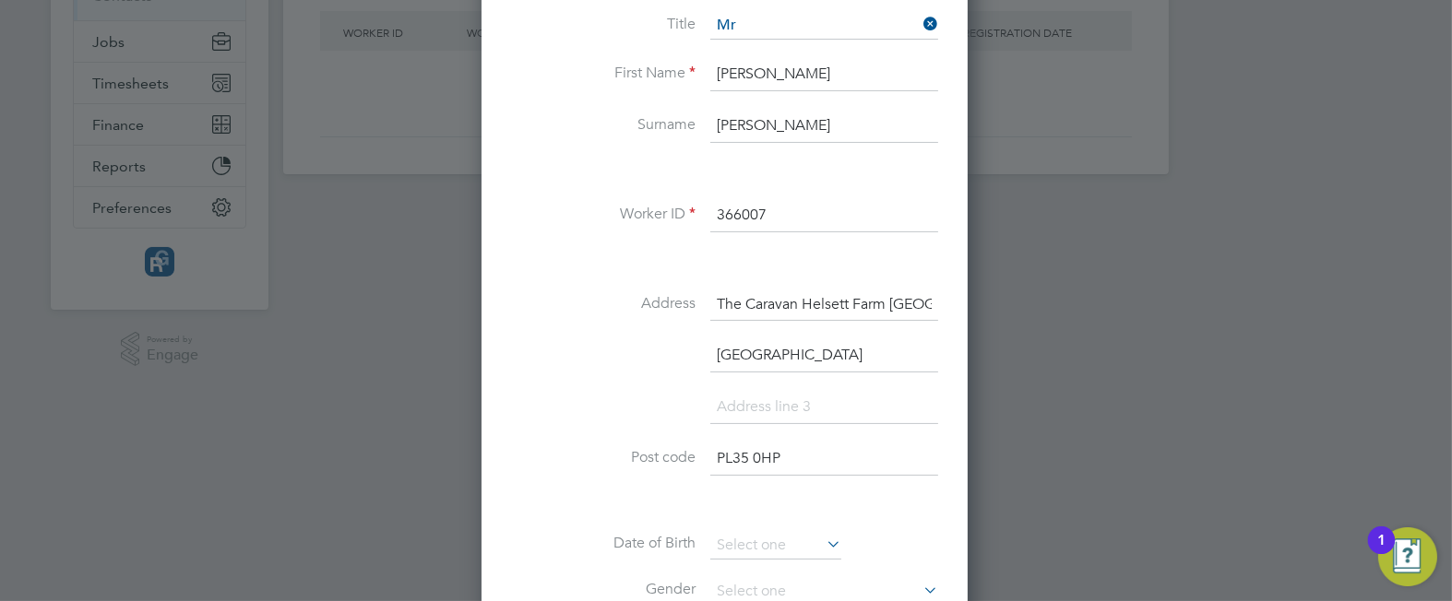
click at [753, 214] on input "366007" at bounding box center [824, 215] width 228 height 33
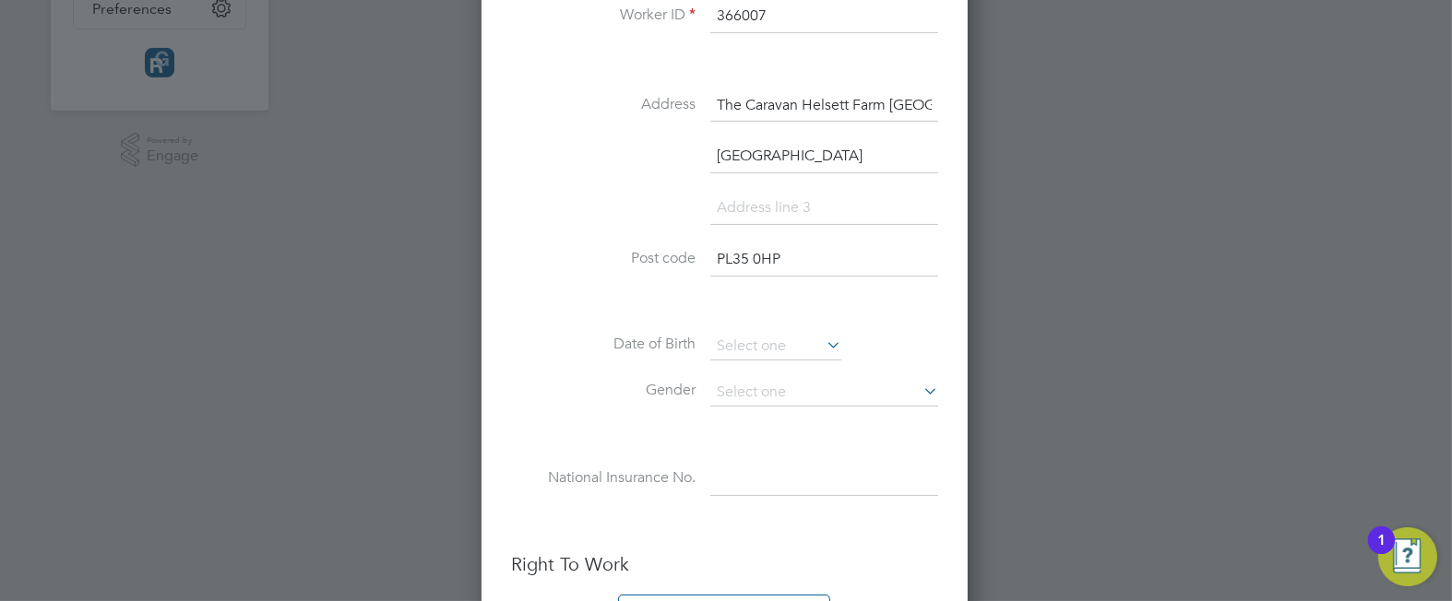
scroll to position [553, 0]
type input "366007"
click at [758, 339] on input at bounding box center [775, 343] width 131 height 28
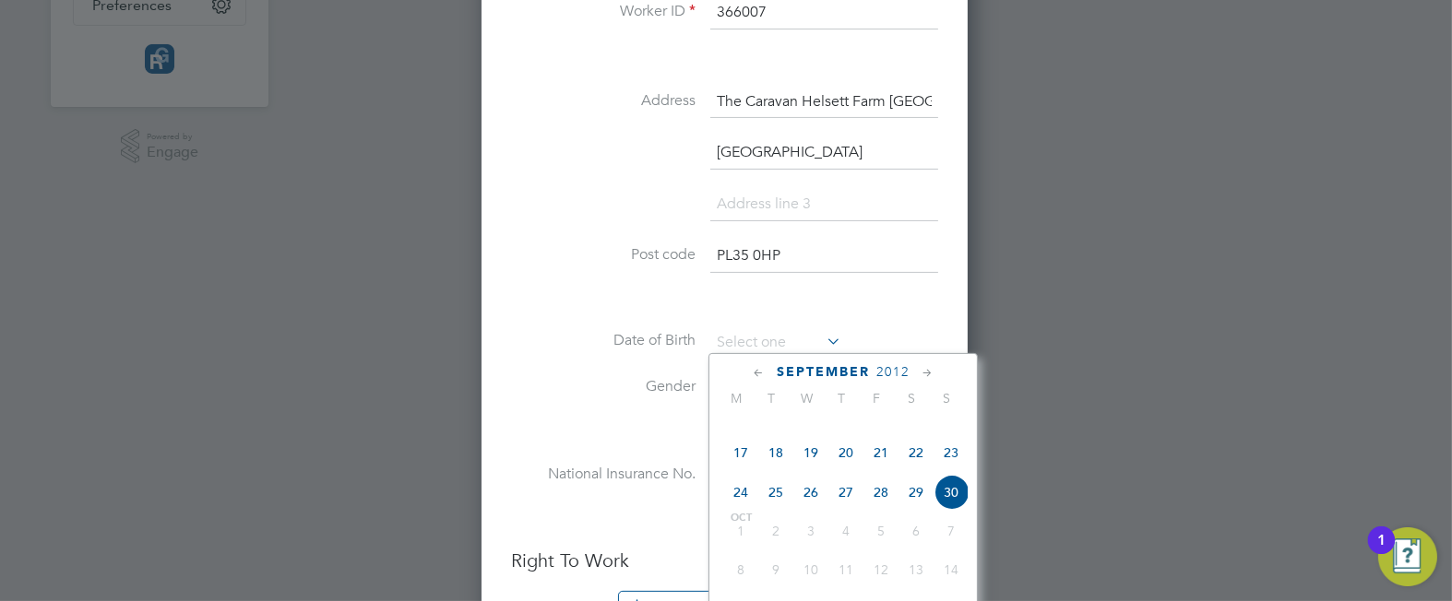
click at [886, 371] on span "2012" at bounding box center [892, 372] width 33 height 16
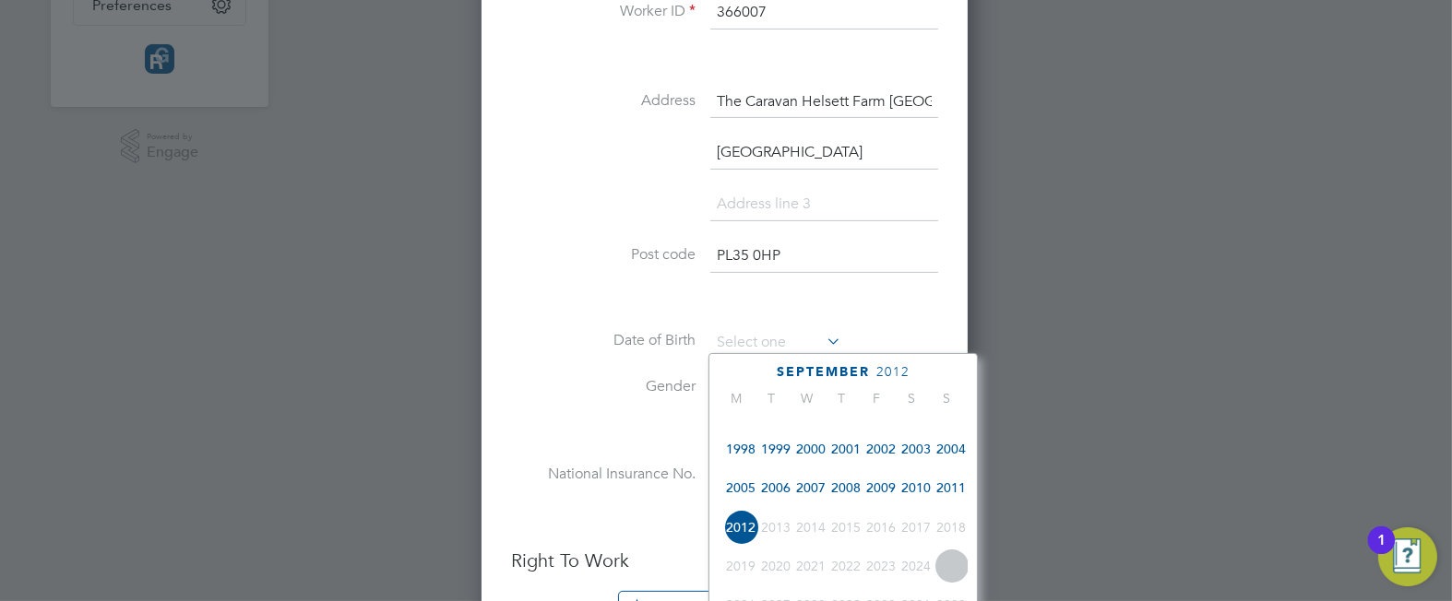
click at [955, 467] on span "2004" at bounding box center [950, 449] width 35 height 35
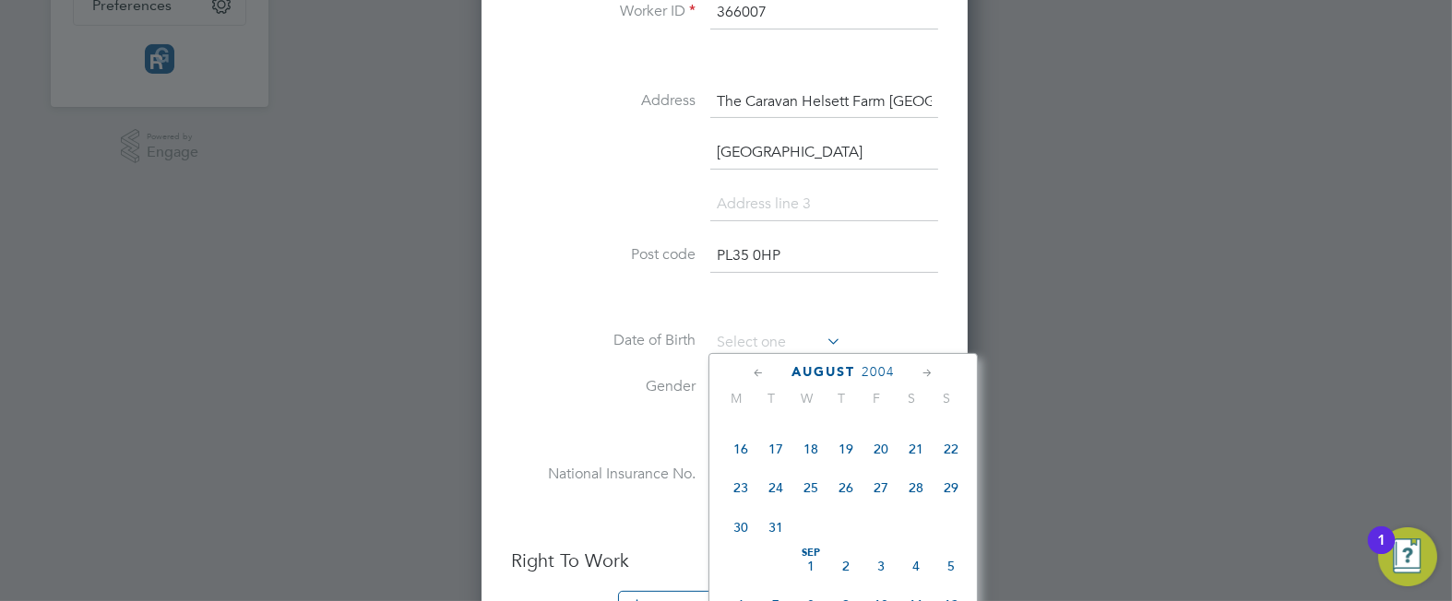
click at [759, 366] on icon at bounding box center [759, 373] width 18 height 20
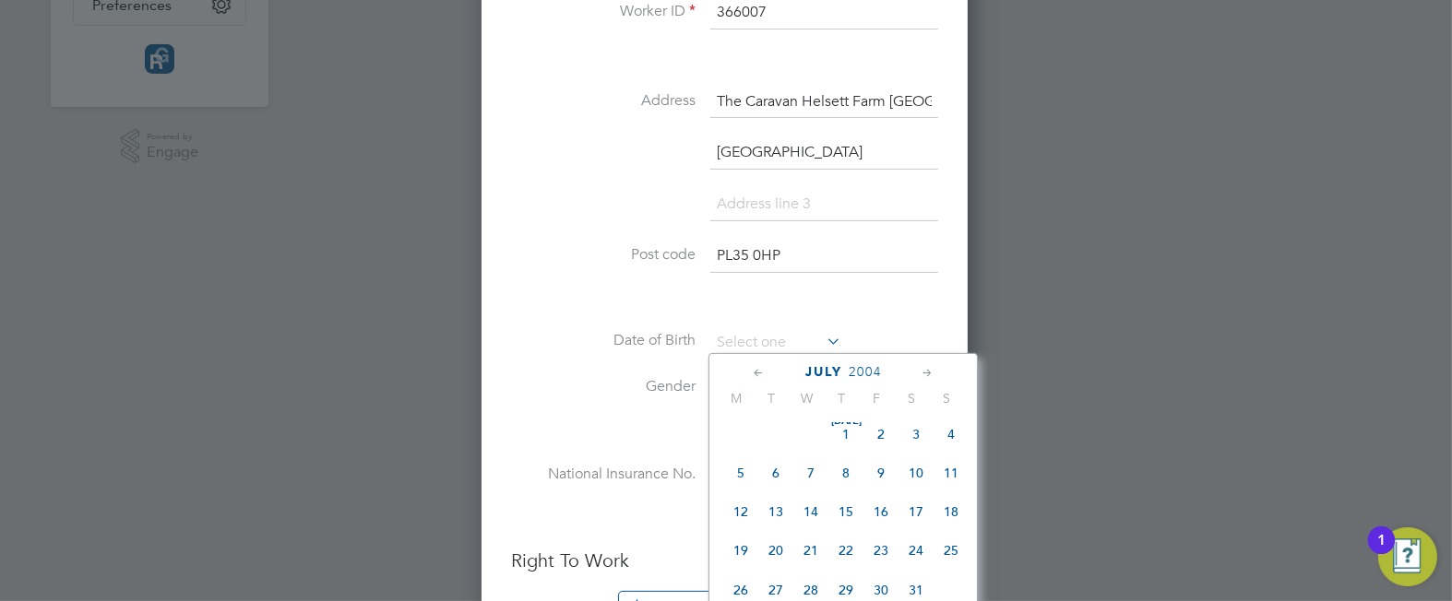
click at [759, 366] on icon at bounding box center [759, 373] width 18 height 20
click at [921, 363] on icon at bounding box center [928, 373] width 18 height 20
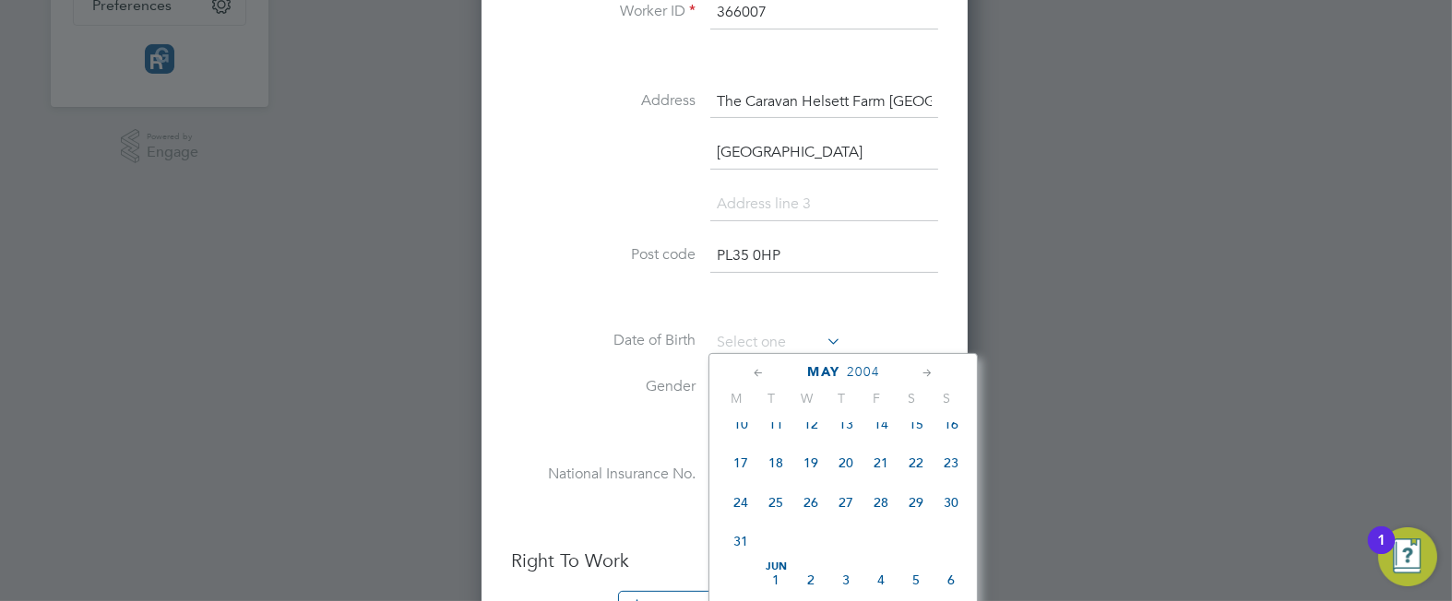
scroll to position [291, 0]
click at [772, 510] on span "25" at bounding box center [775, 499] width 35 height 35
type input "[DATE]"
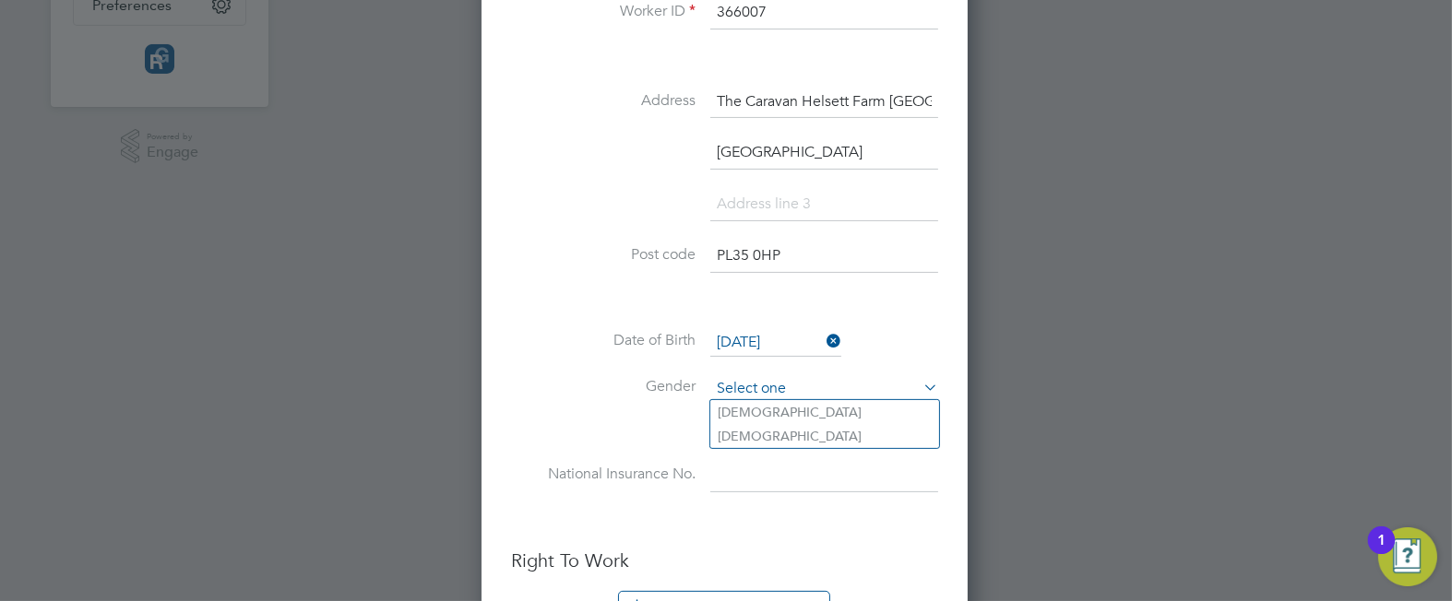
click at [777, 380] on input at bounding box center [824, 389] width 228 height 28
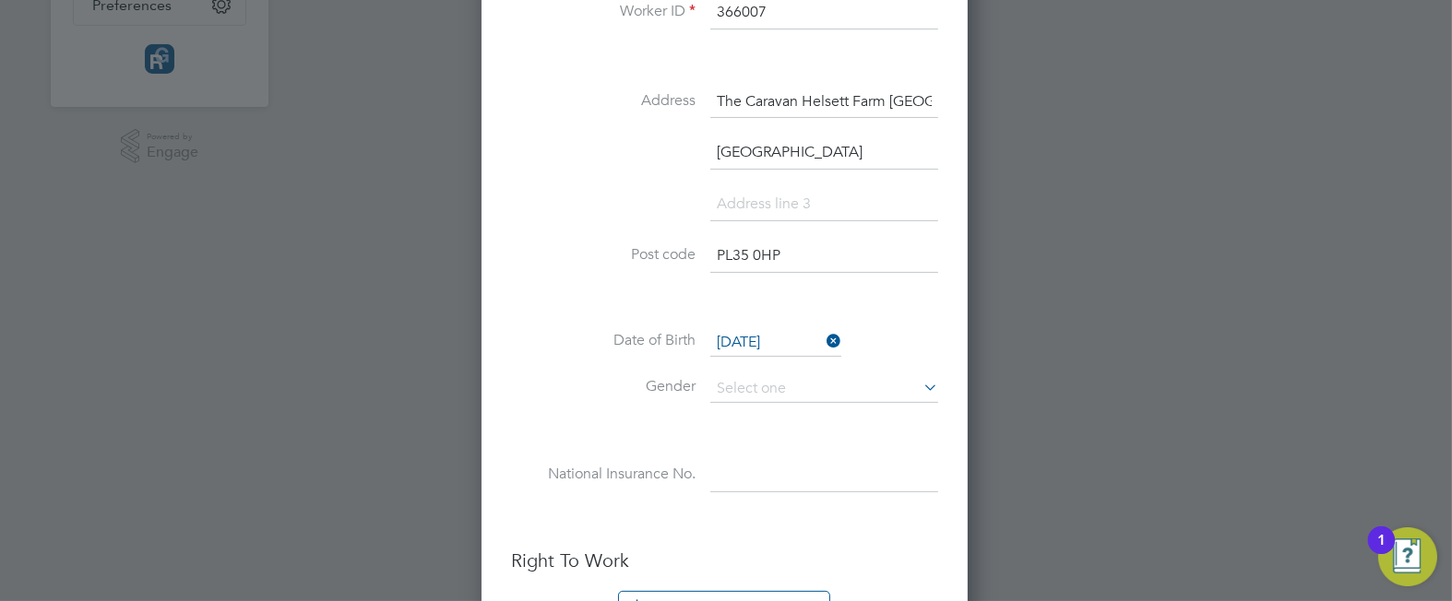
click at [726, 403] on li "[DEMOGRAPHIC_DATA]" at bounding box center [824, 412] width 229 height 24
type input "[DEMOGRAPHIC_DATA]"
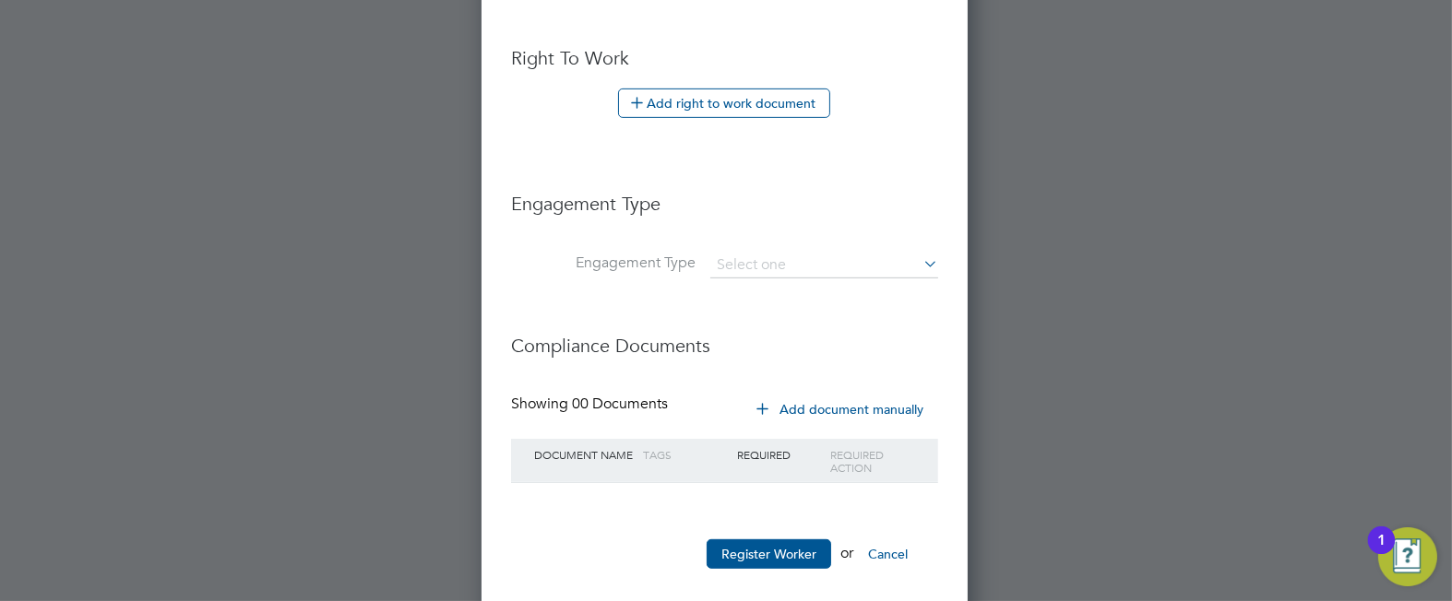
scroll to position [1074, 0]
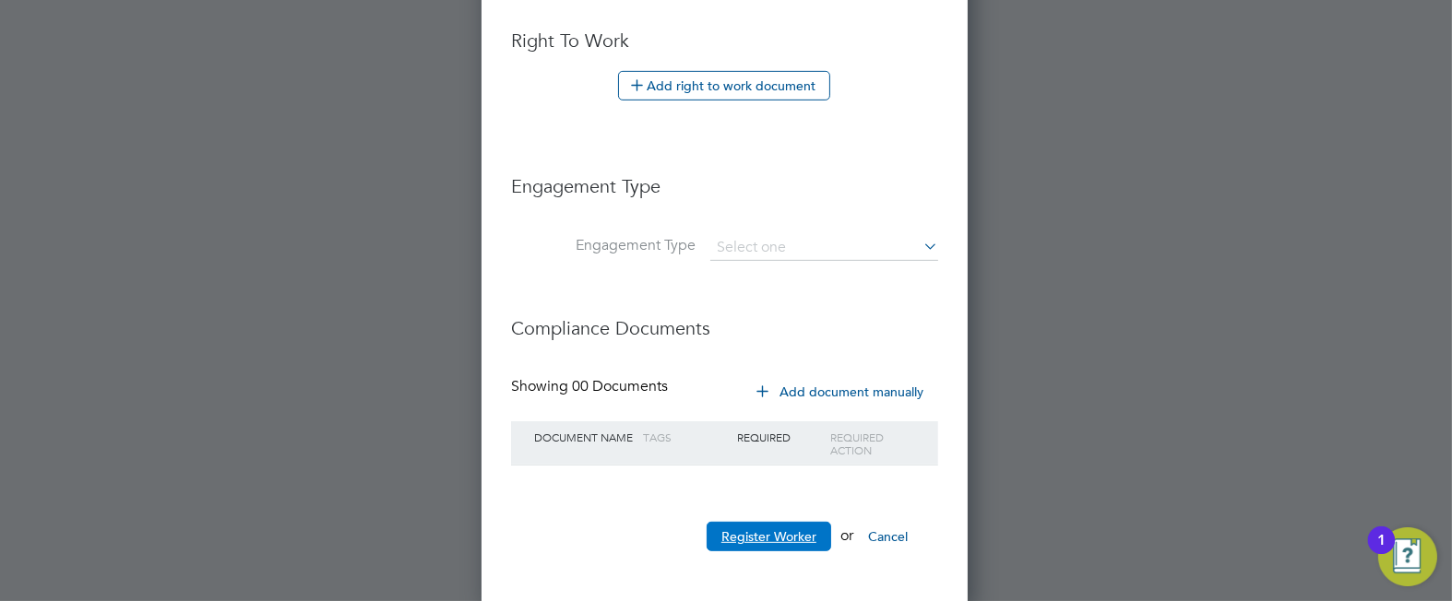
click at [760, 535] on button "Register Worker" at bounding box center [768, 537] width 125 height 30
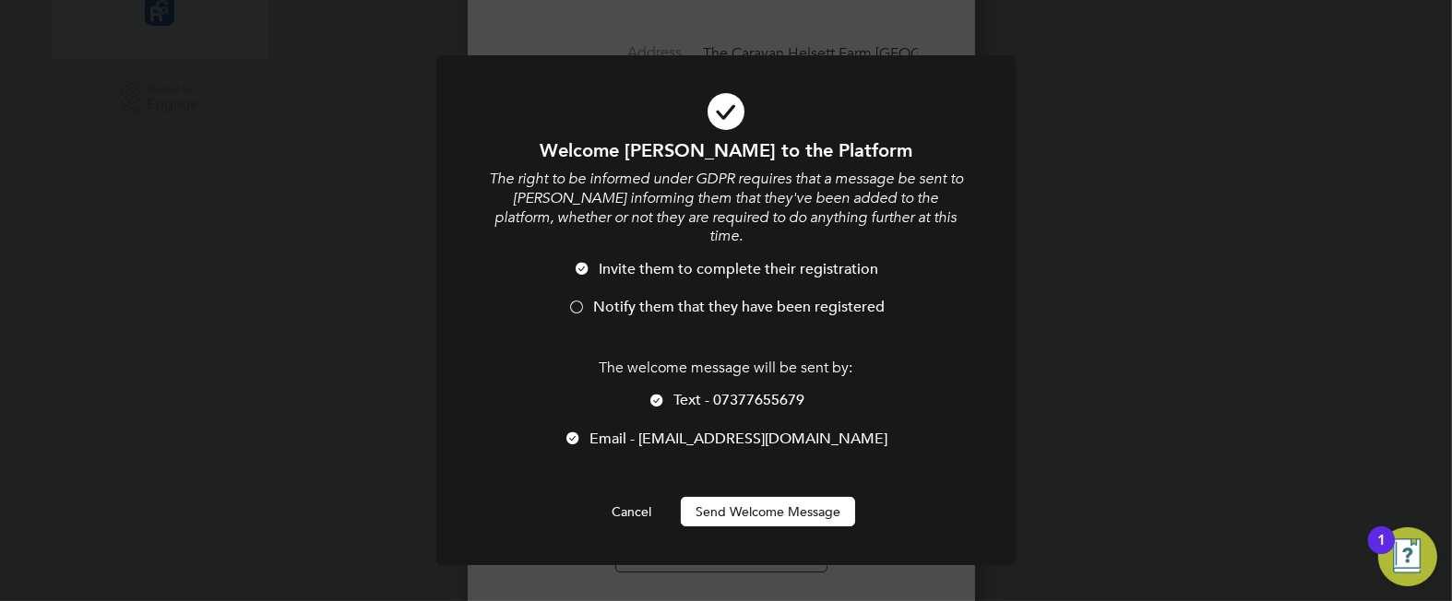
scroll to position [1606, 489]
click at [659, 393] on div at bounding box center [656, 402] width 18 height 18
click at [576, 300] on div at bounding box center [576, 309] width 18 height 18
click at [755, 499] on button "Send Welcome Message" at bounding box center [768, 512] width 174 height 30
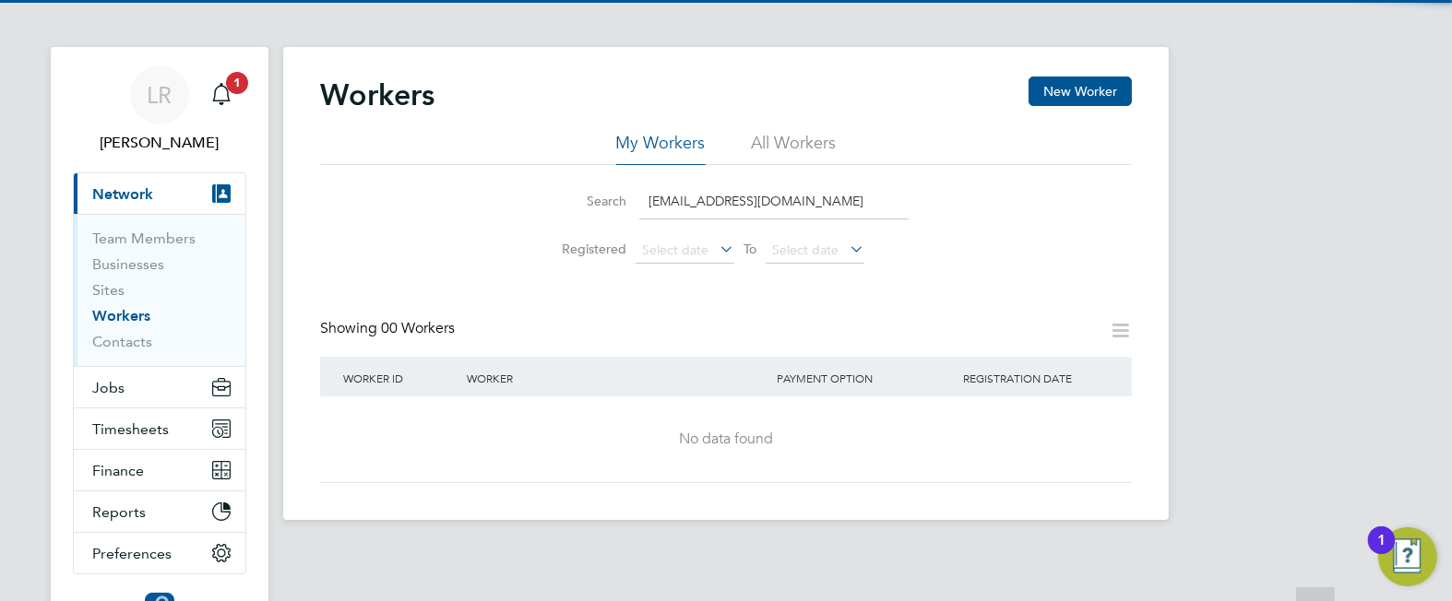
scroll to position [0, 0]
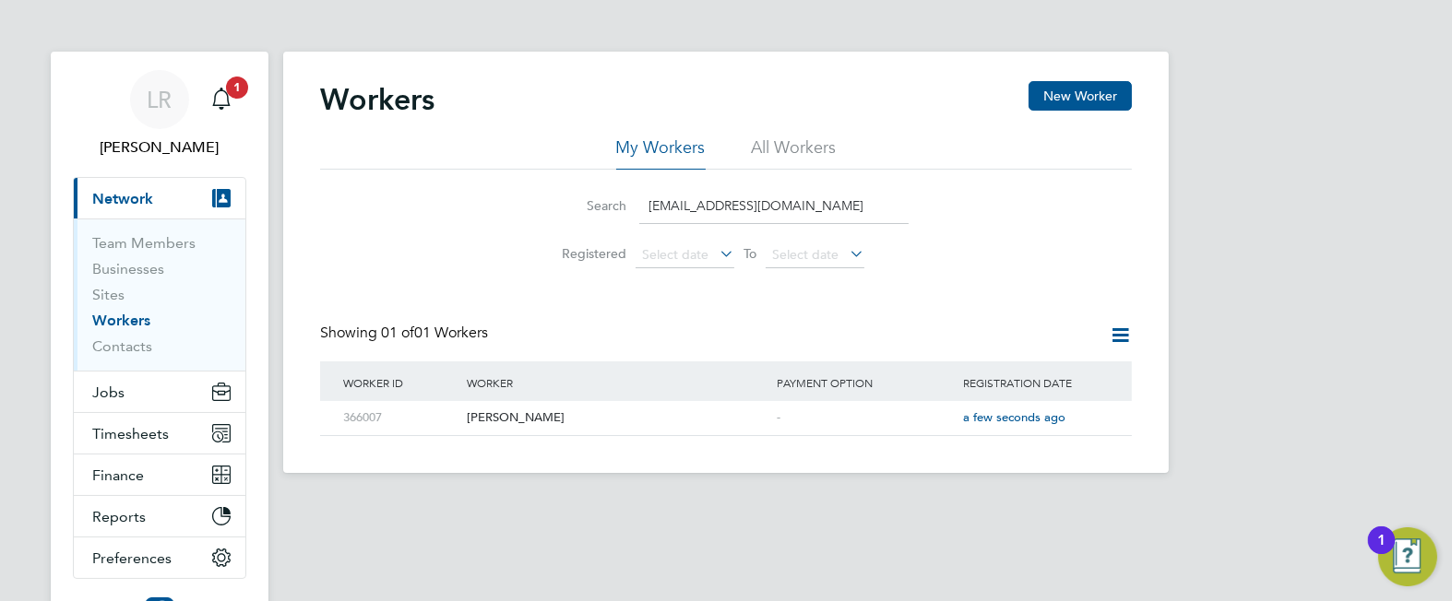
click at [785, 152] on li "All Workers" at bounding box center [794, 153] width 85 height 33
click at [874, 209] on input "[EMAIL_ADDRESS][DOMAIN_NAME]" at bounding box center [773, 206] width 269 height 36
type input "C"
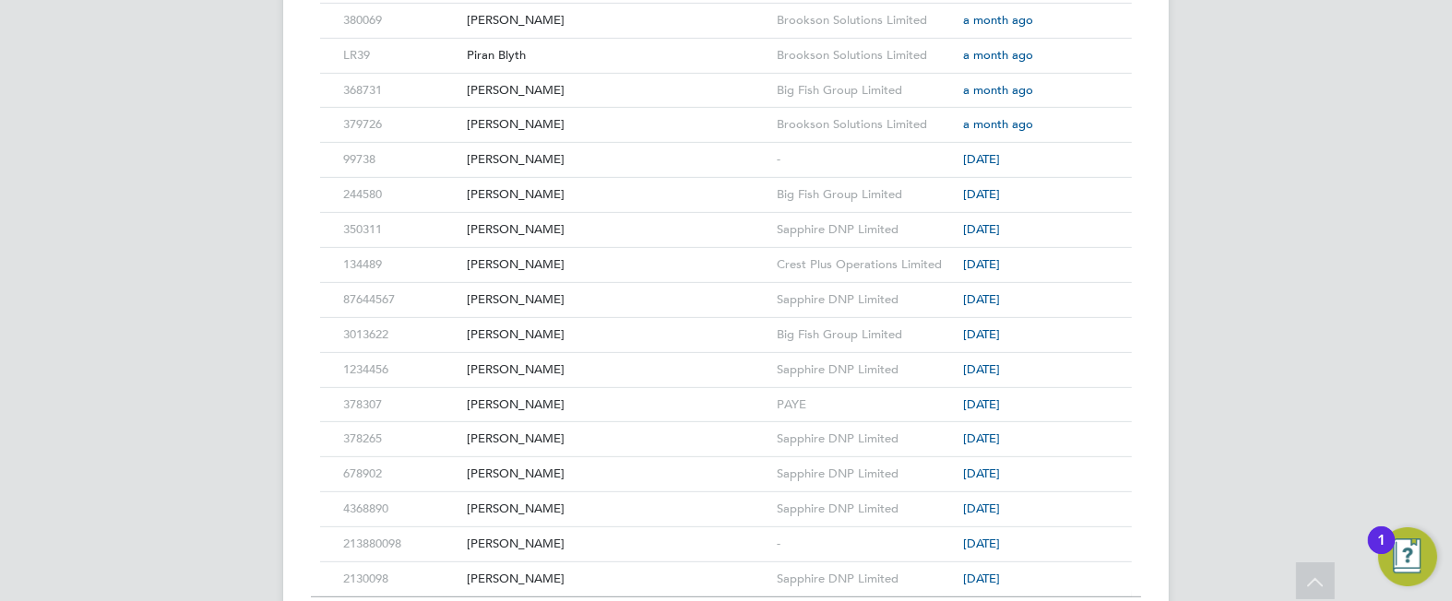
scroll to position [964, 0]
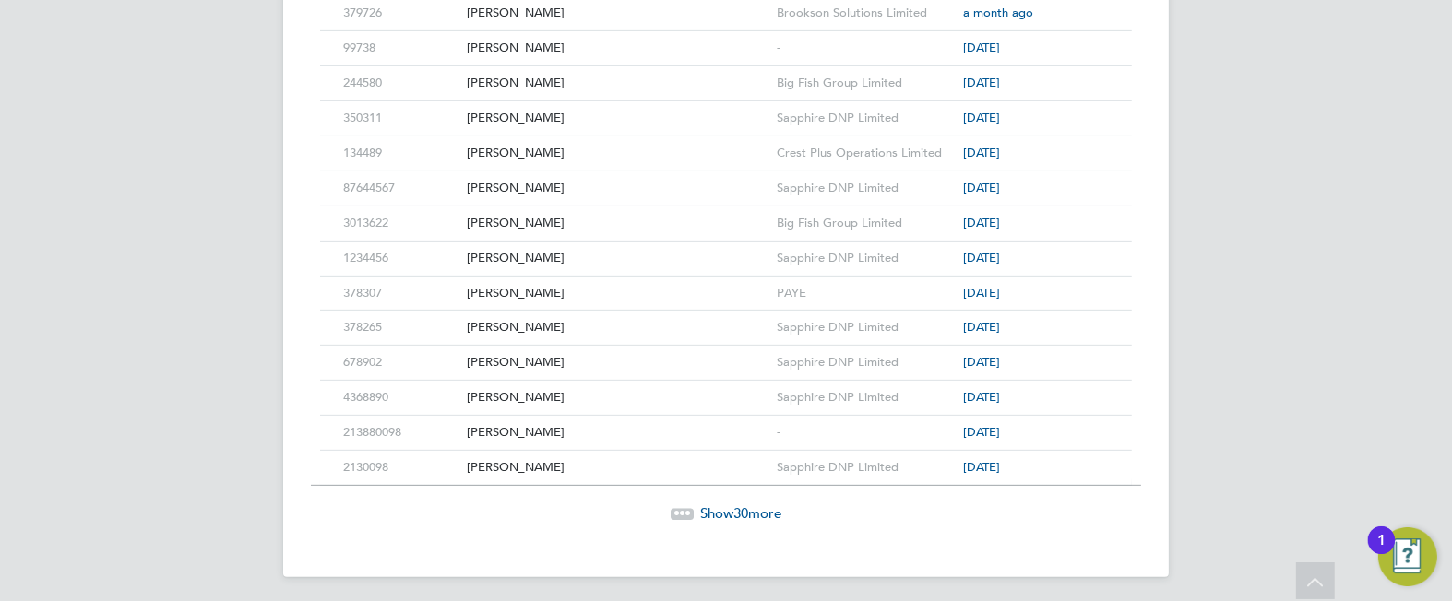
click at [710, 511] on span "Show 30 more" at bounding box center [740, 514] width 81 height 18
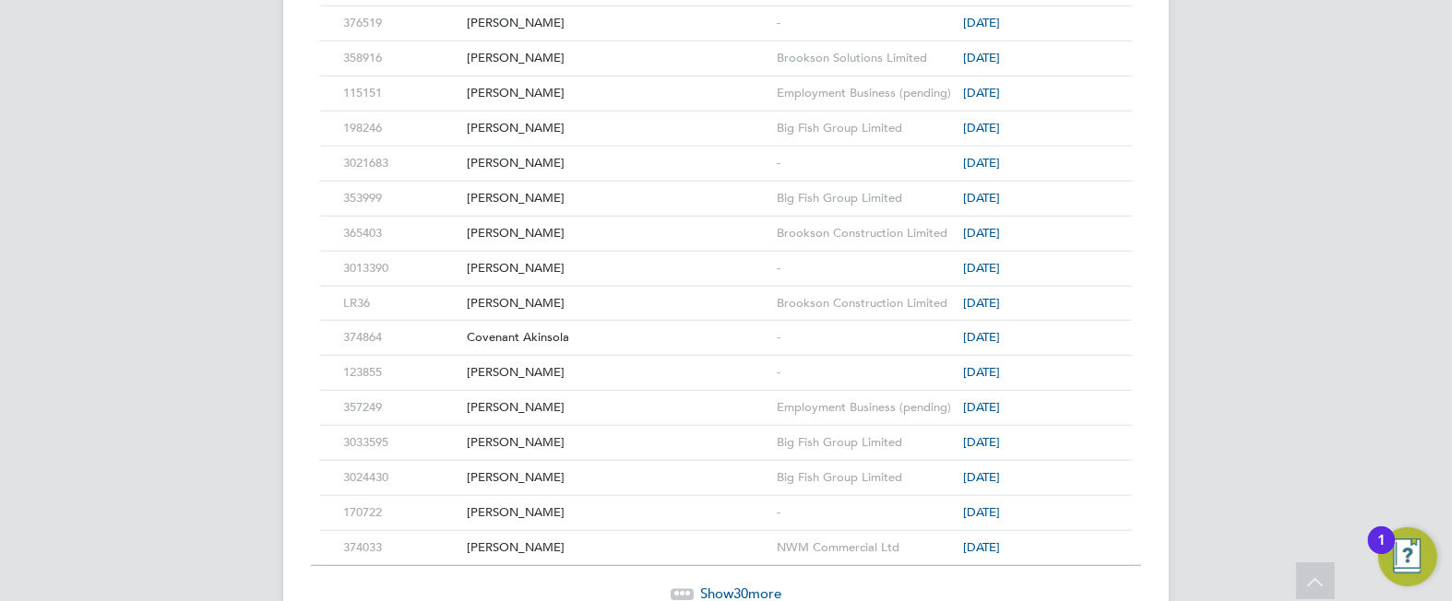
scroll to position [2007, 0]
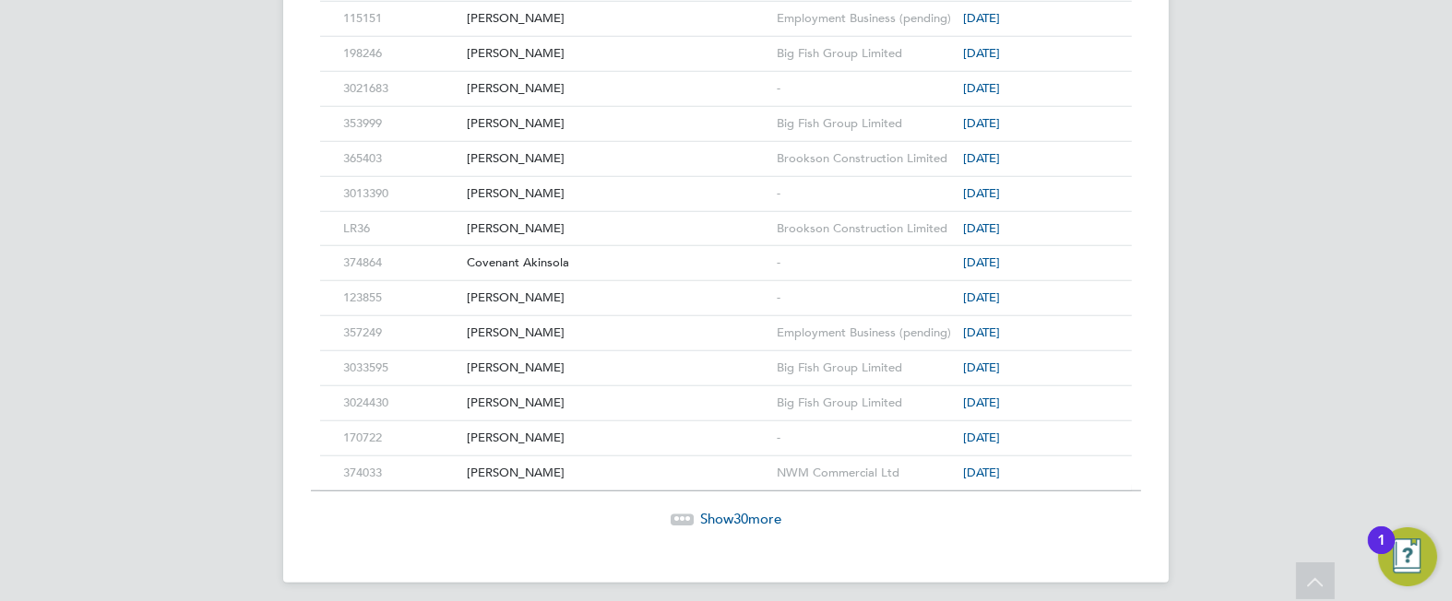
click at [710, 511] on span "Show 30 more" at bounding box center [740, 519] width 81 height 18
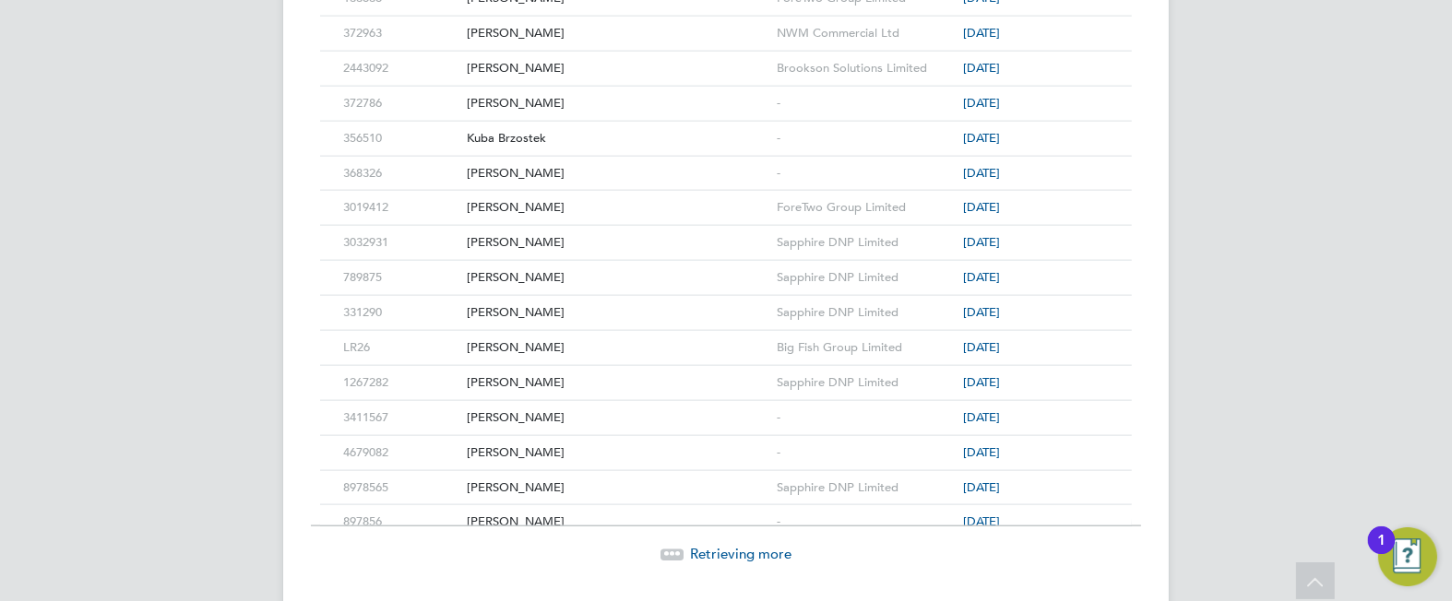
scroll to position [3051, 0]
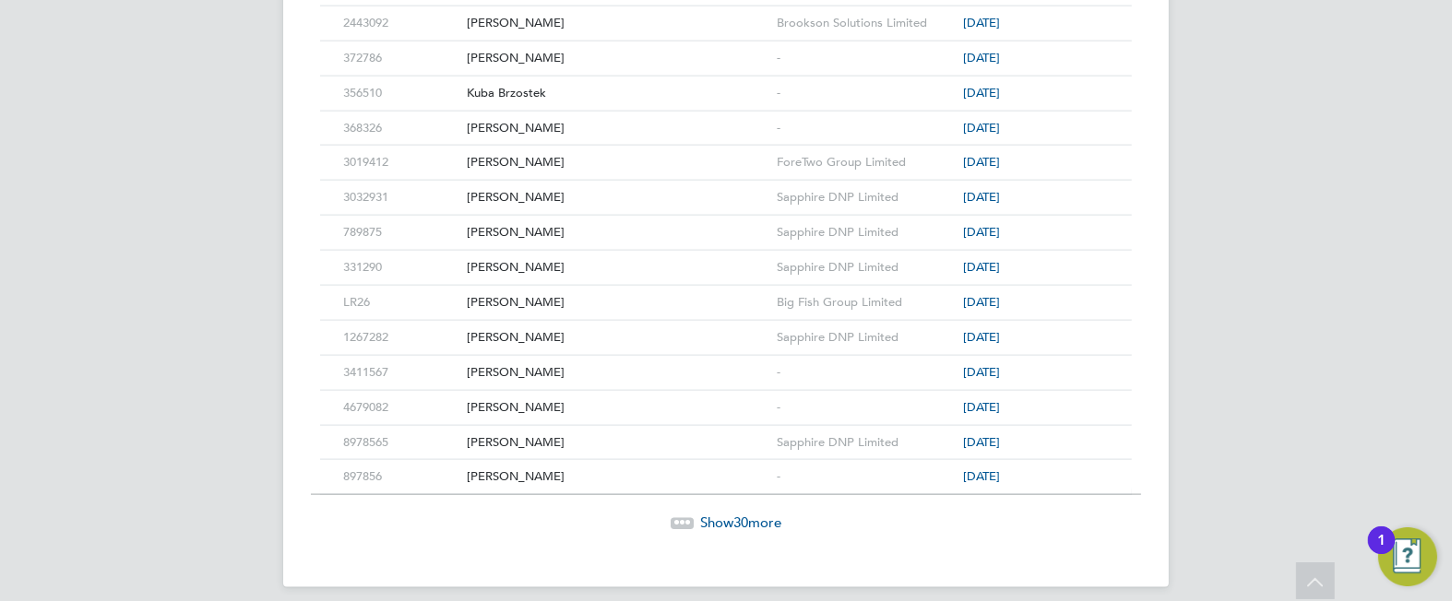
click at [710, 514] on span "Show 30 more" at bounding box center [740, 523] width 81 height 18
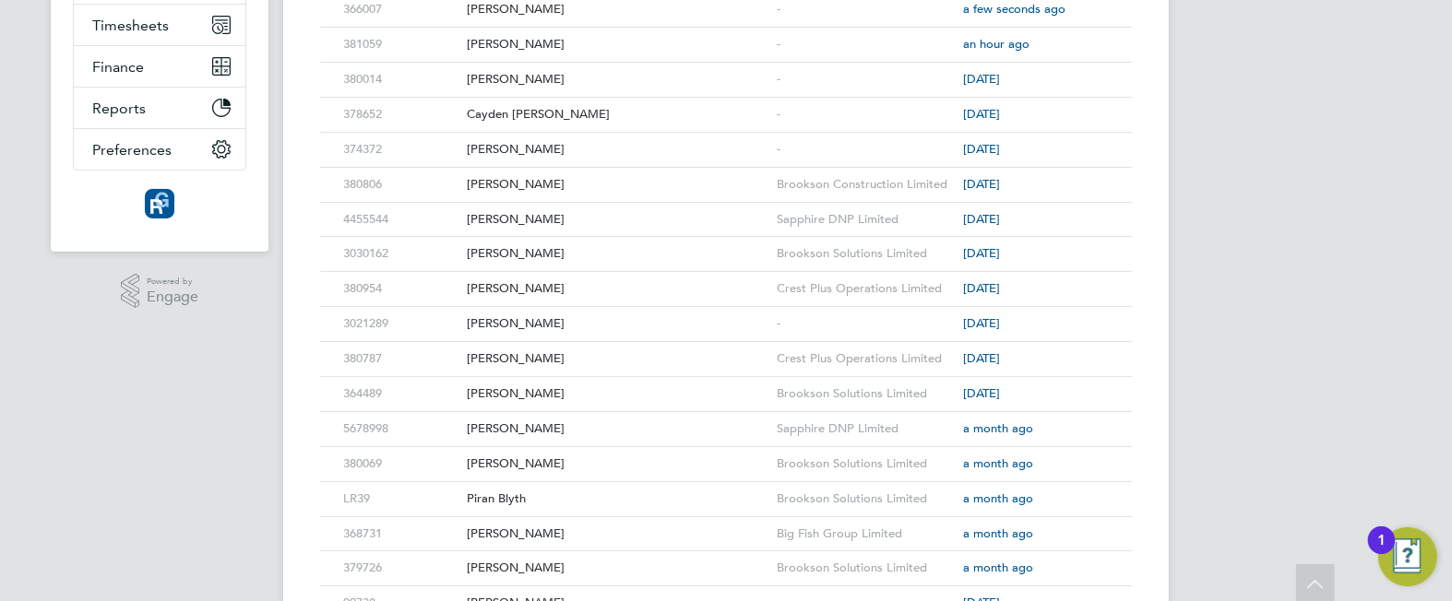
scroll to position [0, 0]
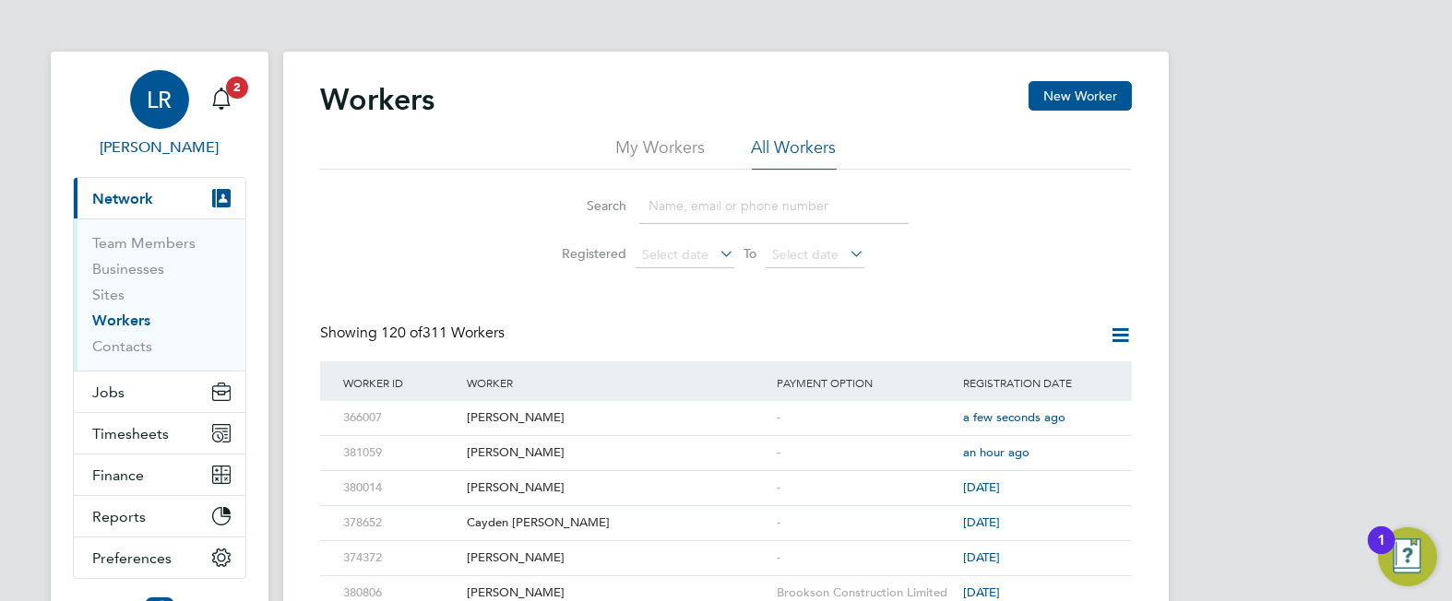
click at [244, 101] on link "LR [PERSON_NAME]" at bounding box center [159, 114] width 173 height 89
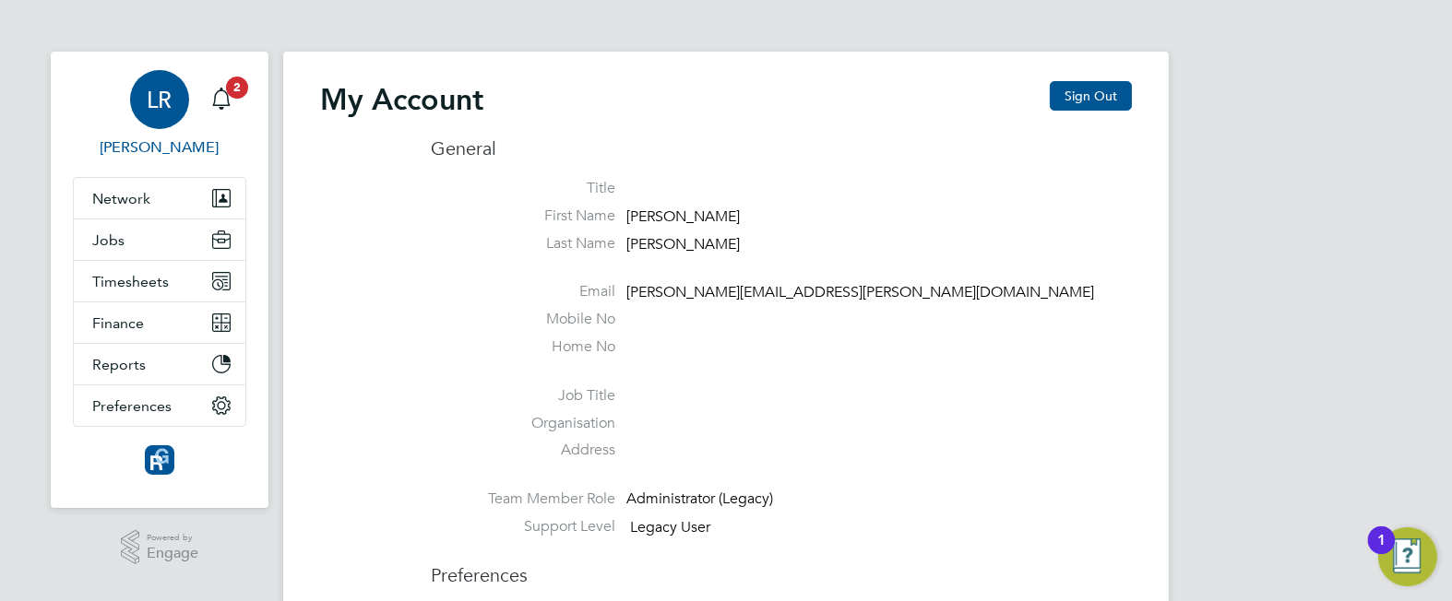
type input "[PERSON_NAME][EMAIL_ADDRESS][PERSON_NAME][DOMAIN_NAME]"
click at [216, 97] on icon "Main navigation" at bounding box center [221, 99] width 22 height 22
